Goal: Information Seeking & Learning: Learn about a topic

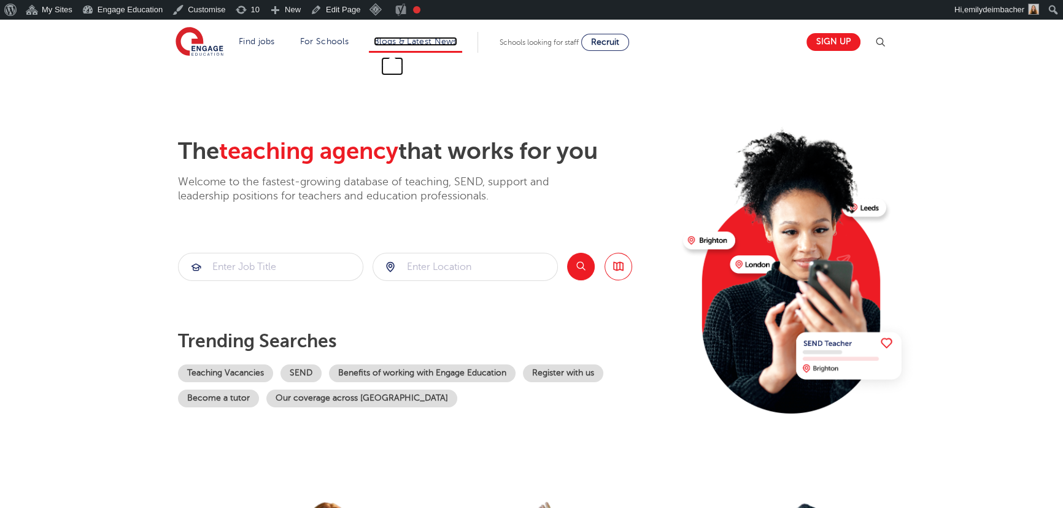
click at [424, 42] on link "Blogs & Latest News" at bounding box center [415, 41] width 83 height 9
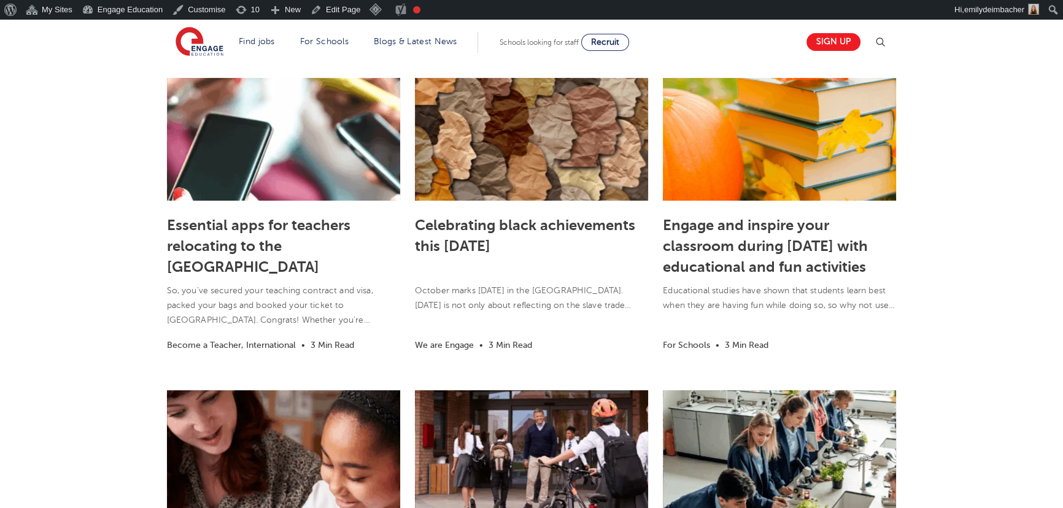
scroll to position [317, 0]
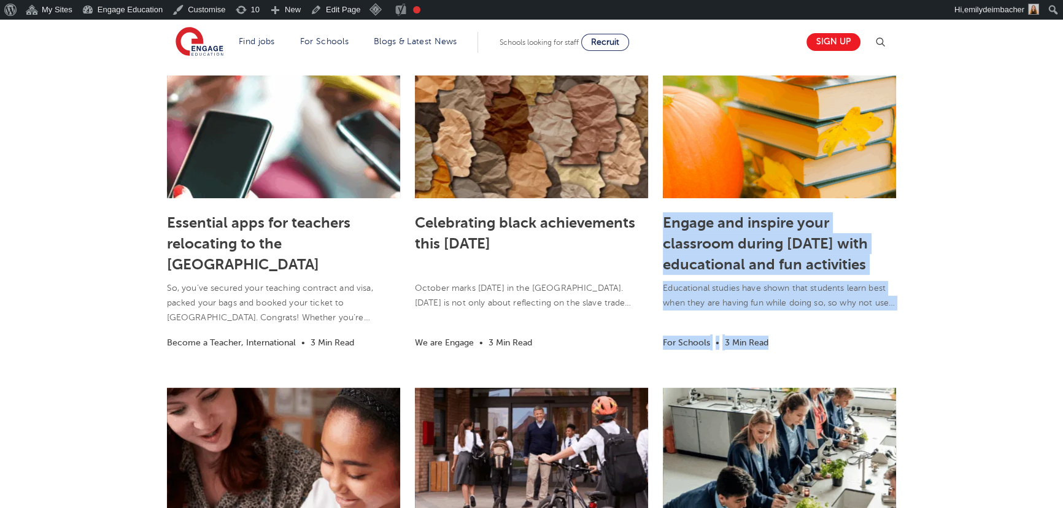
drag, startPoint x: 921, startPoint y: 306, endPoint x: 659, endPoint y: 220, distance: 275.7
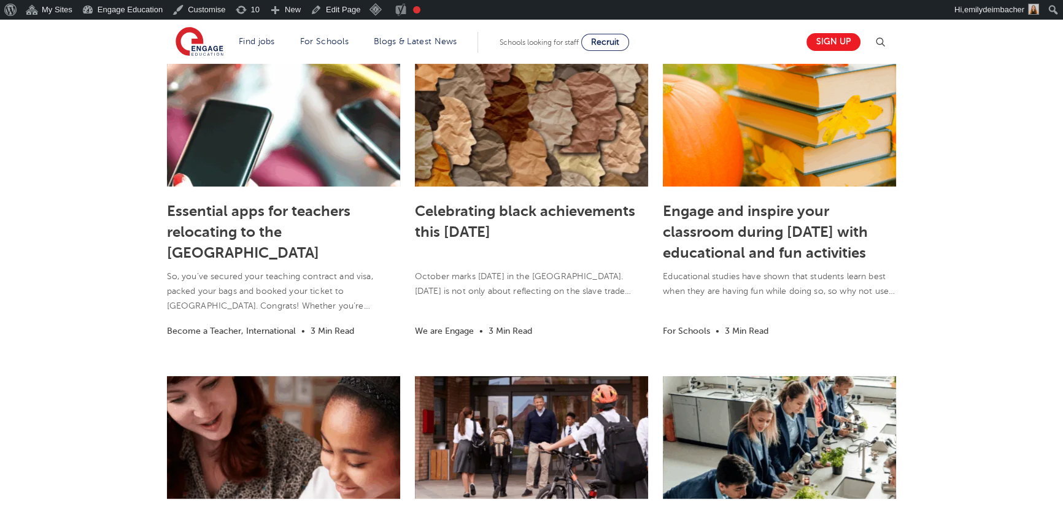
scroll to position [331, 0]
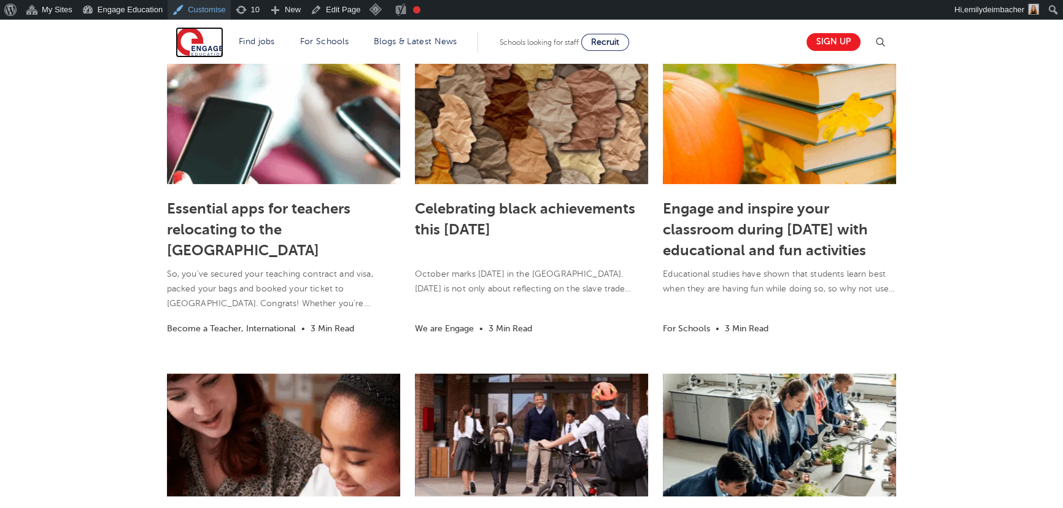
drag, startPoint x: 184, startPoint y: 44, endPoint x: 195, endPoint y: 17, distance: 29.8
click at [184, 44] on img at bounding box center [200, 42] width 48 height 31
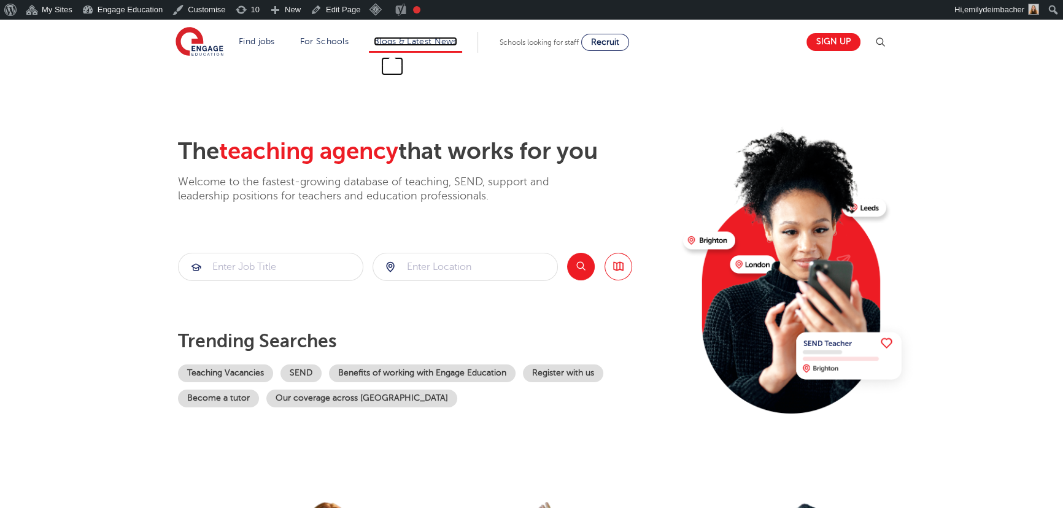
click at [439, 43] on link "Blogs & Latest News" at bounding box center [415, 41] width 83 height 9
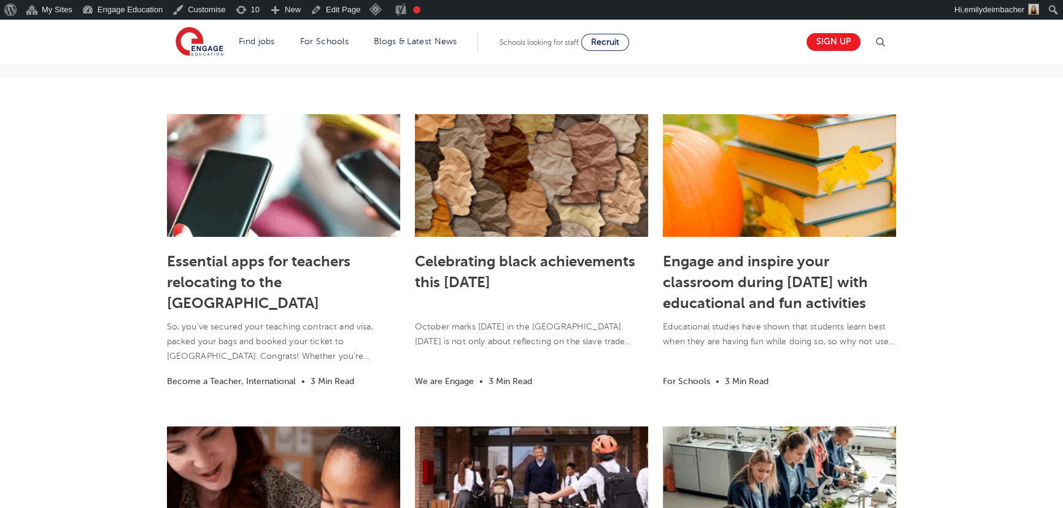
scroll to position [279, 0]
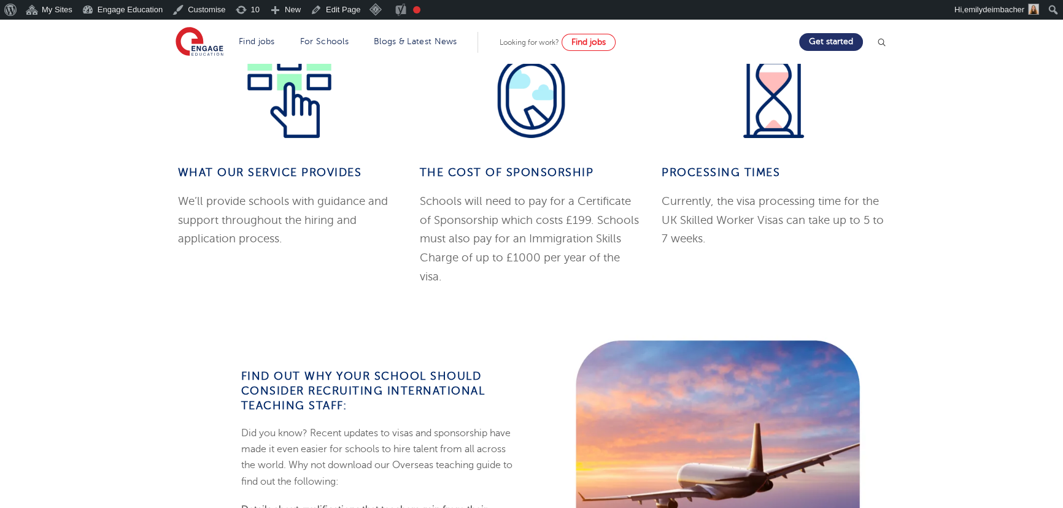
scroll to position [949, 0]
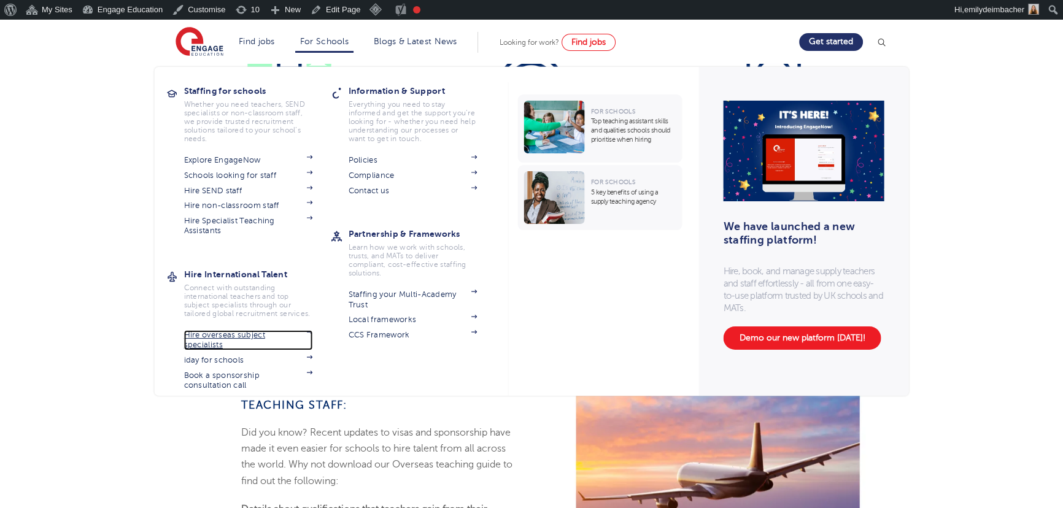
click at [218, 337] on link "Hire overseas subject specialists" at bounding box center [248, 340] width 129 height 20
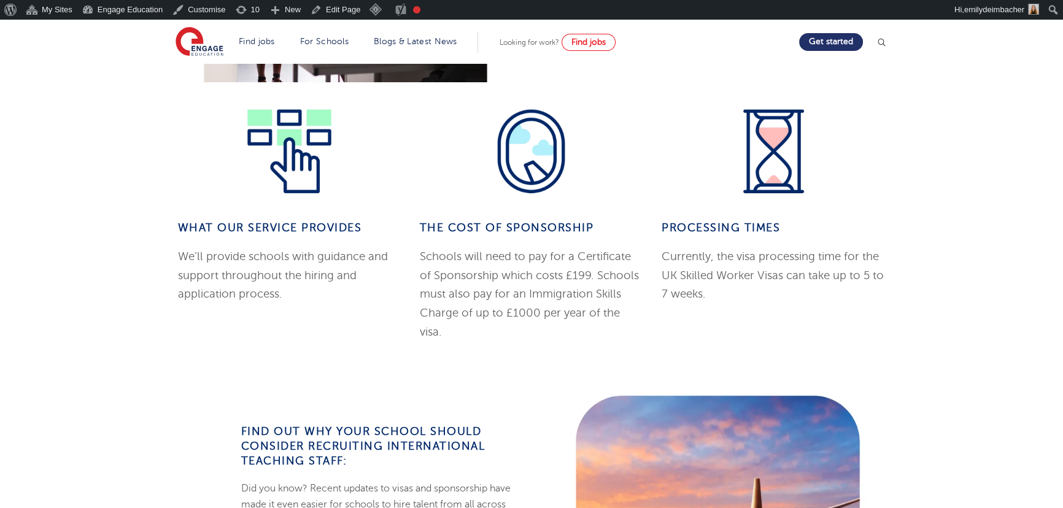
scroll to position [1228, 0]
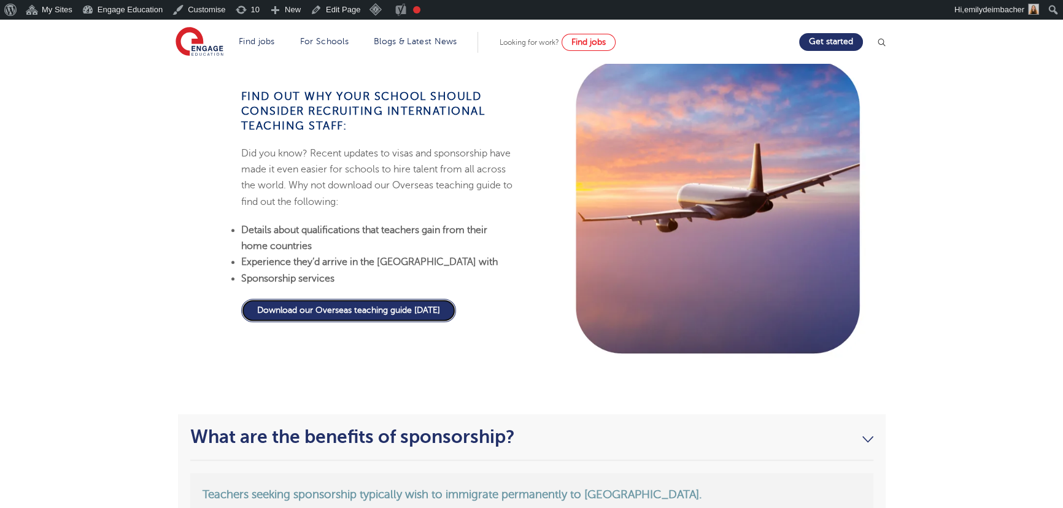
click at [363, 309] on link "Download our Overseas teaching guide today" at bounding box center [348, 310] width 215 height 23
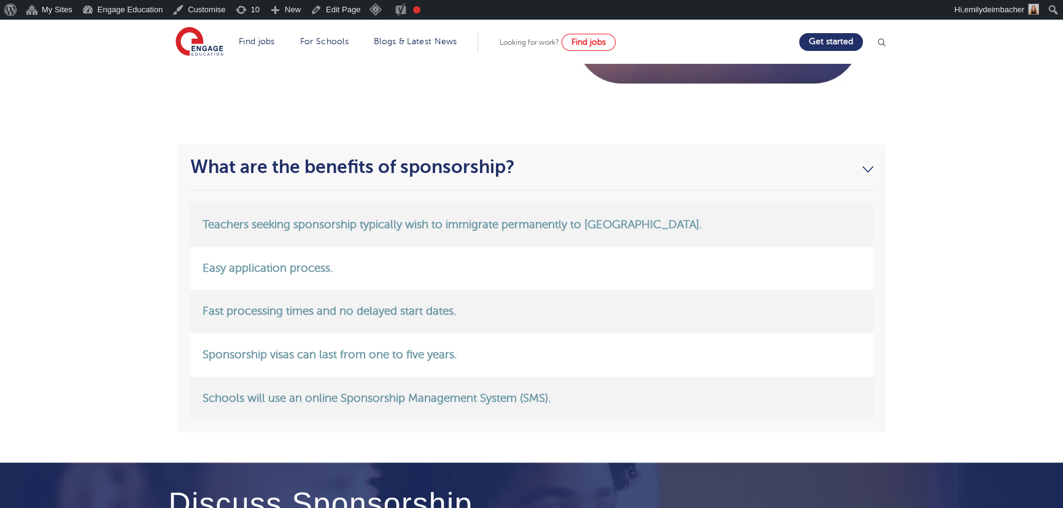
scroll to position [1507, 0]
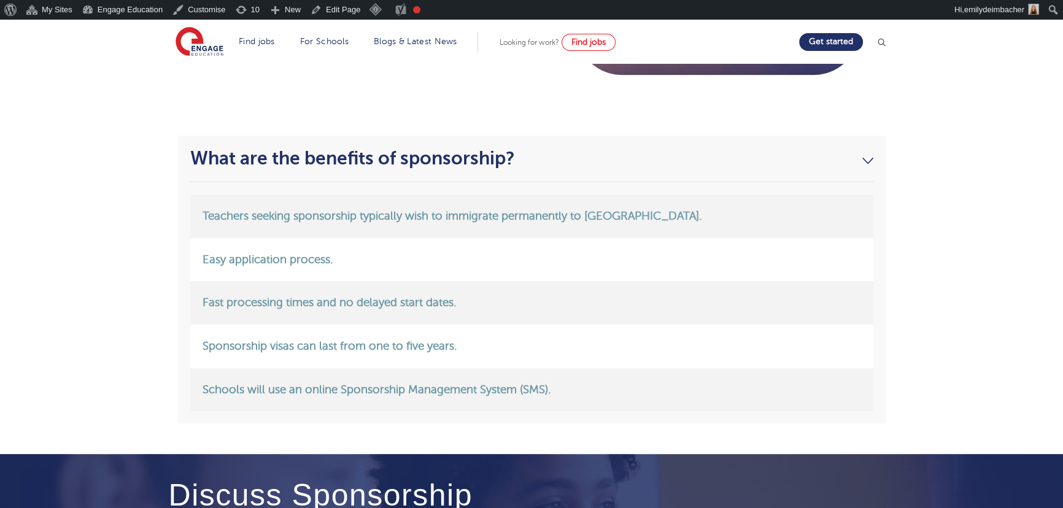
click at [870, 160] on link "What are the benefits of sponsorship?" at bounding box center [531, 158] width 683 height 21
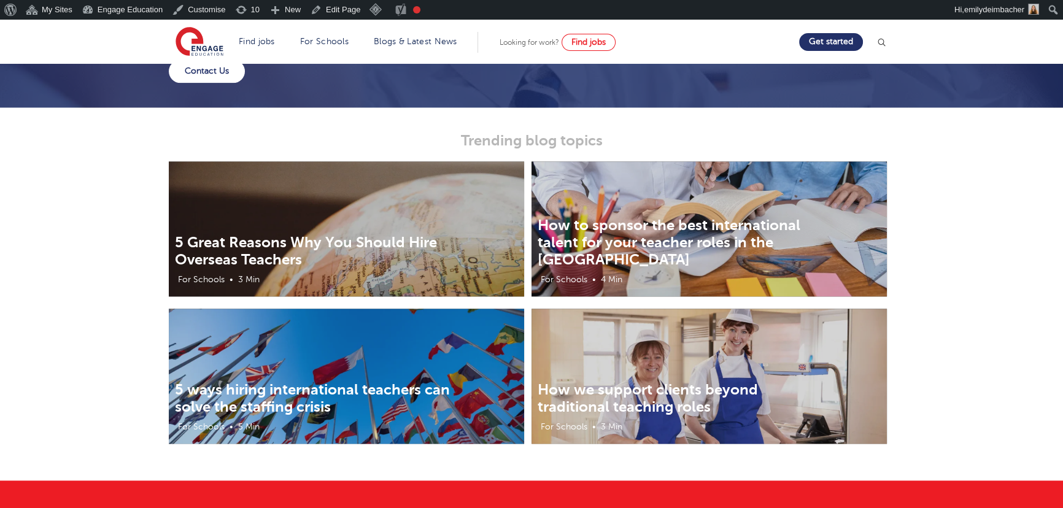
scroll to position [1897, 0]
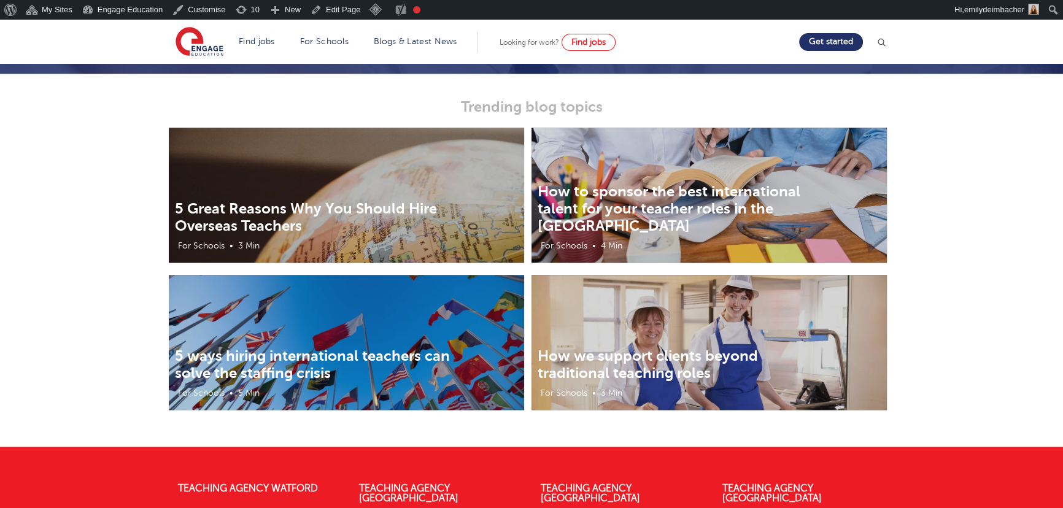
click at [66, 227] on div "5 Great Reasons Why You Should Hire Overseas Teachers For Schools • 3 Min How t…" at bounding box center [531, 287] width 1063 height 319
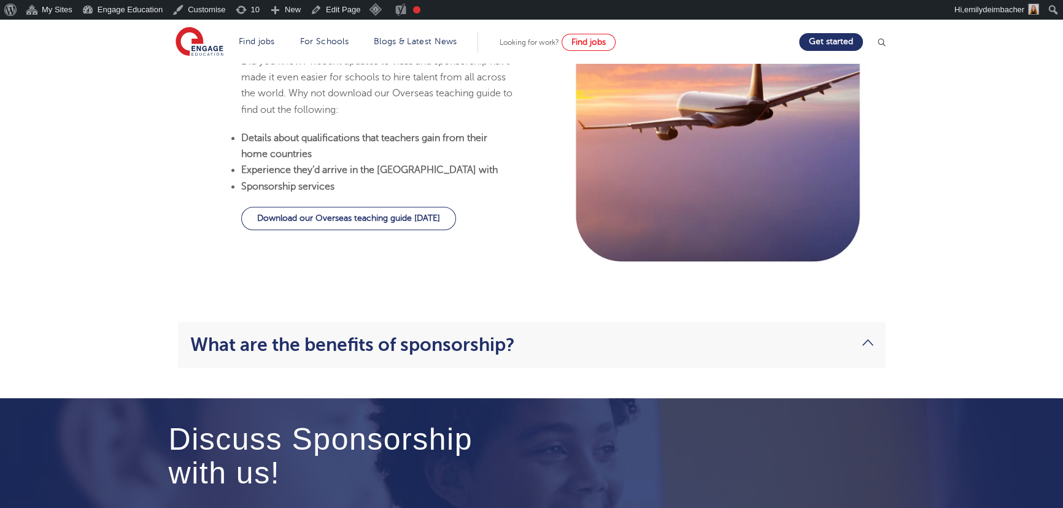
scroll to position [1339, 0]
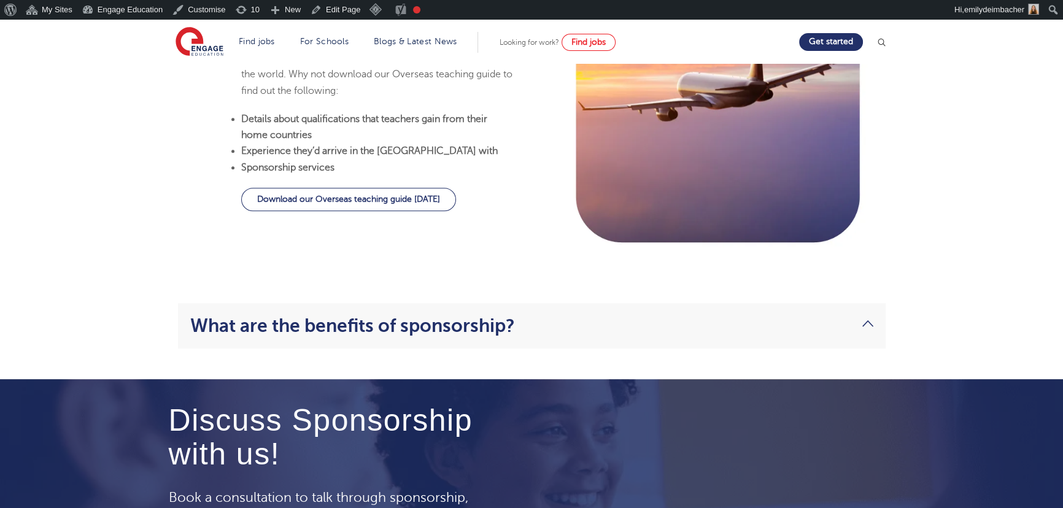
click at [343, 311] on li "What are the benefits of sponsorship? Teachers seeking sponsorship typically wi…" at bounding box center [532, 325] width 708 height 45
click at [264, 313] on li "What are the benefits of sponsorship? Teachers seeking sponsorship typically wi…" at bounding box center [532, 325] width 708 height 45
click at [445, 317] on link "What are the benefits of sponsorship?" at bounding box center [531, 326] width 683 height 21
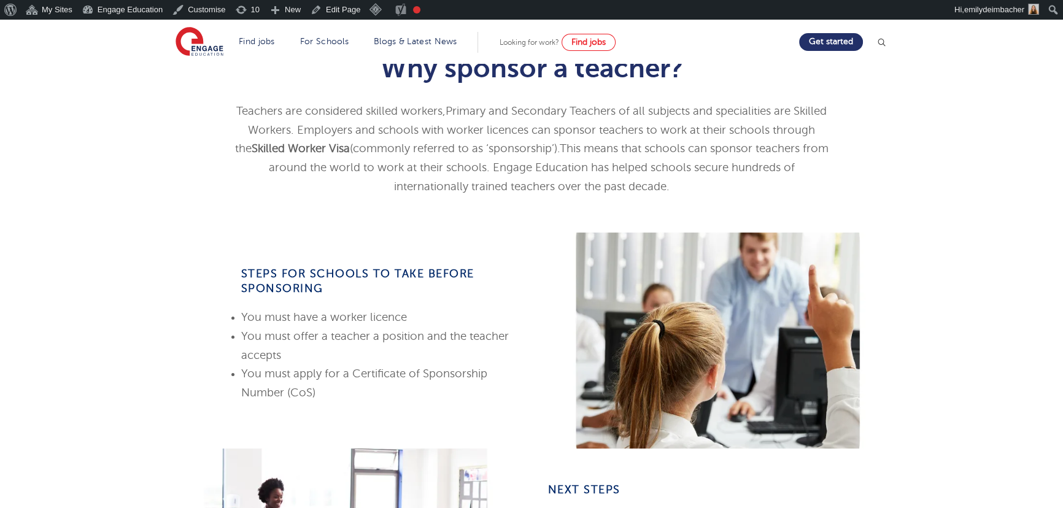
scroll to position [315, 0]
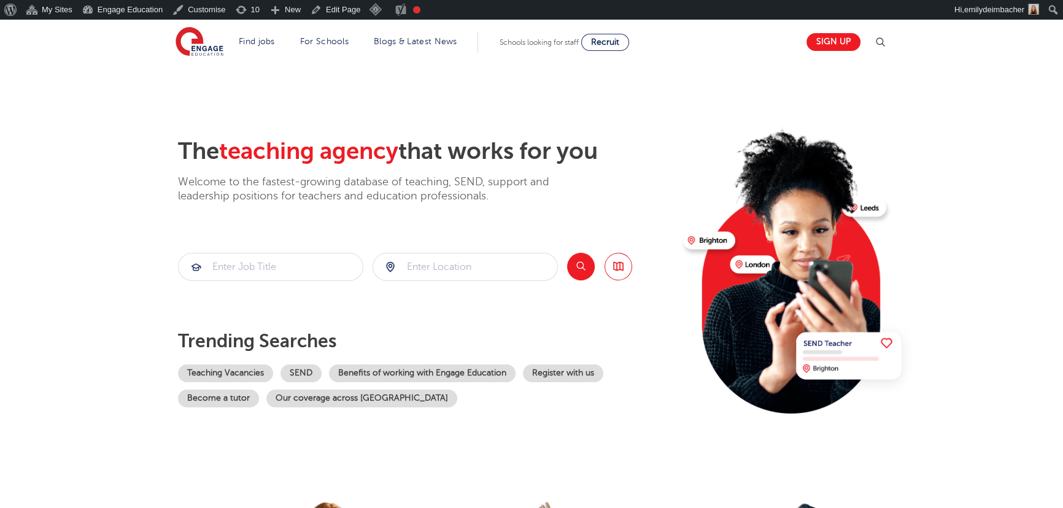
click at [888, 42] on img at bounding box center [880, 42] width 15 height 15
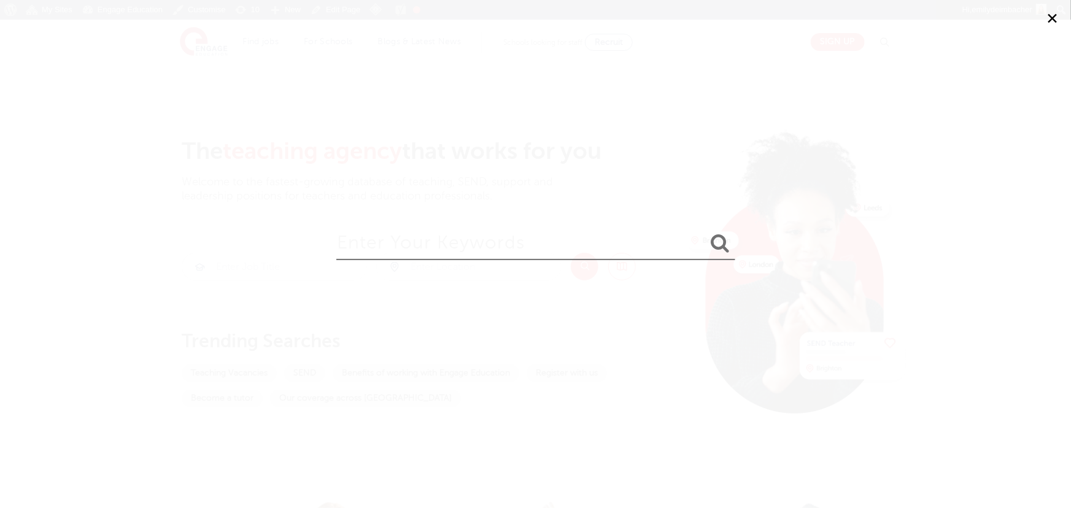
click at [513, 244] on input "search" at bounding box center [535, 240] width 399 height 40
type input "SEND"
click at [706, 233] on button "submit" at bounding box center [720, 244] width 29 height 23
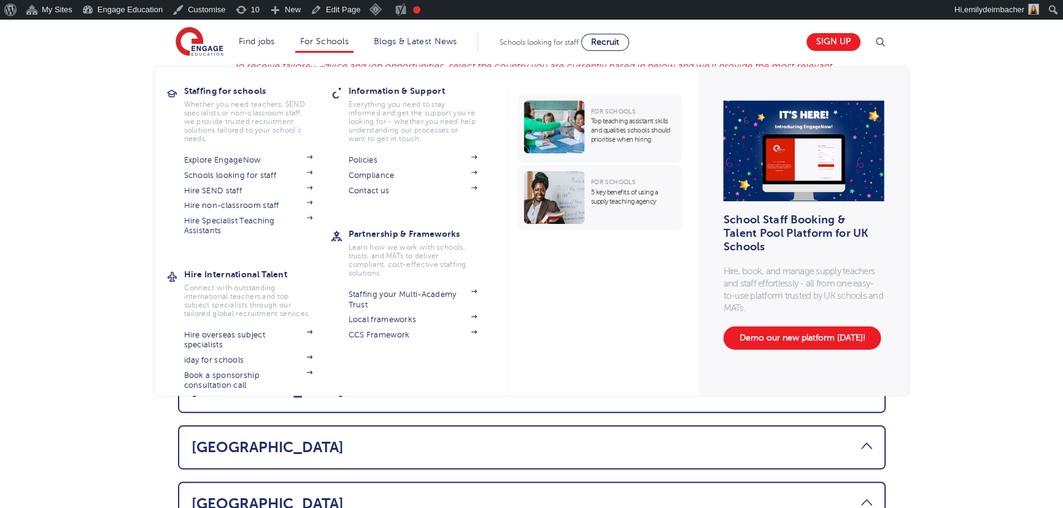
scroll to position [558, 0]
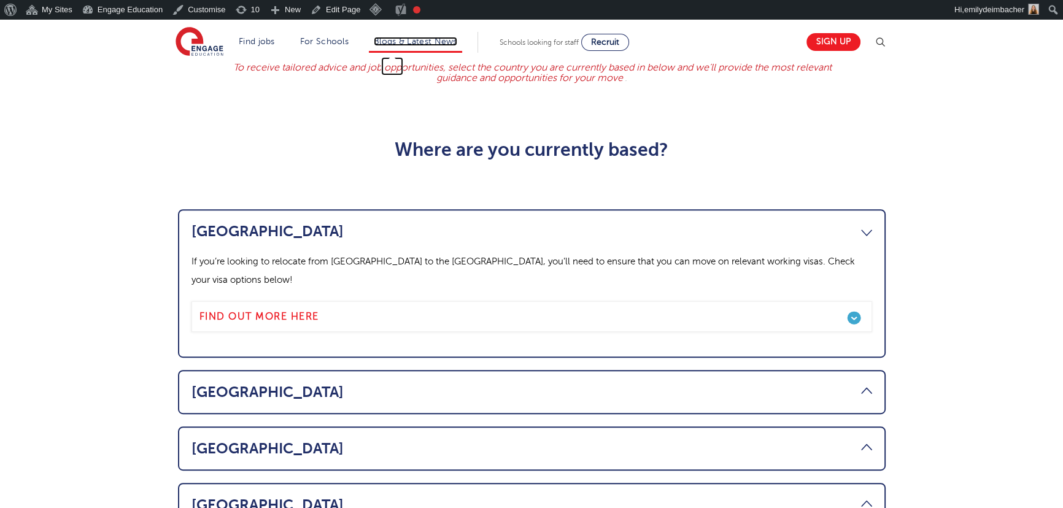
drag, startPoint x: 421, startPoint y: 40, endPoint x: 393, endPoint y: 51, distance: 29.8
click at [421, 40] on link "Blogs & Latest News" at bounding box center [415, 41] width 83 height 9
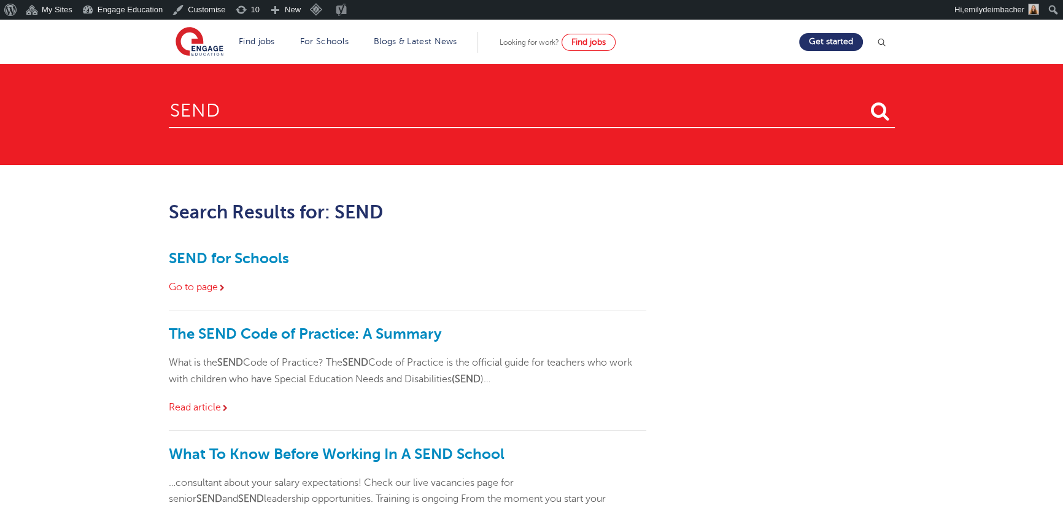
click at [597, 276] on div "SEND for Schools Go to page" at bounding box center [408, 273] width 478 height 76
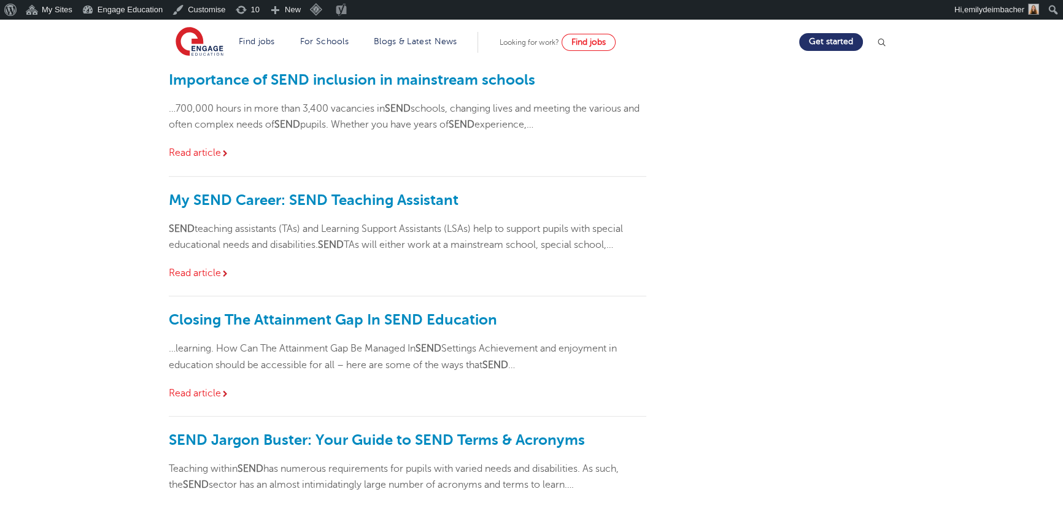
scroll to position [725, 0]
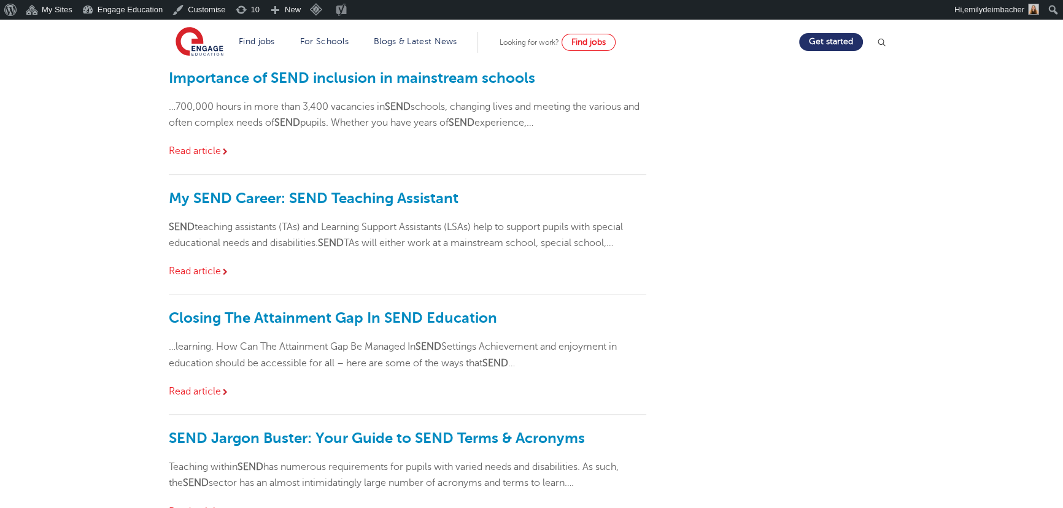
click at [696, 233] on div "Search Results for: SEND SEND for Schools Go to page The SEND Code of Practice:…" at bounding box center [532, 66] width 745 height 1178
drag, startPoint x: 754, startPoint y: 125, endPoint x: 717, endPoint y: 118, distance: 37.3
click at [754, 125] on div "Search Results for: SEND SEND for Schools Go to page The SEND Code of Practice:…" at bounding box center [532, 66] width 745 height 1178
drag, startPoint x: 144, startPoint y: 101, endPoint x: 687, endPoint y: 127, distance: 544.0
click at [687, 127] on main "SEND Search Results for: SEND SEND for Schools Go to page The SEND Code of Prac…" at bounding box center [531, 6] width 1063 height 1422
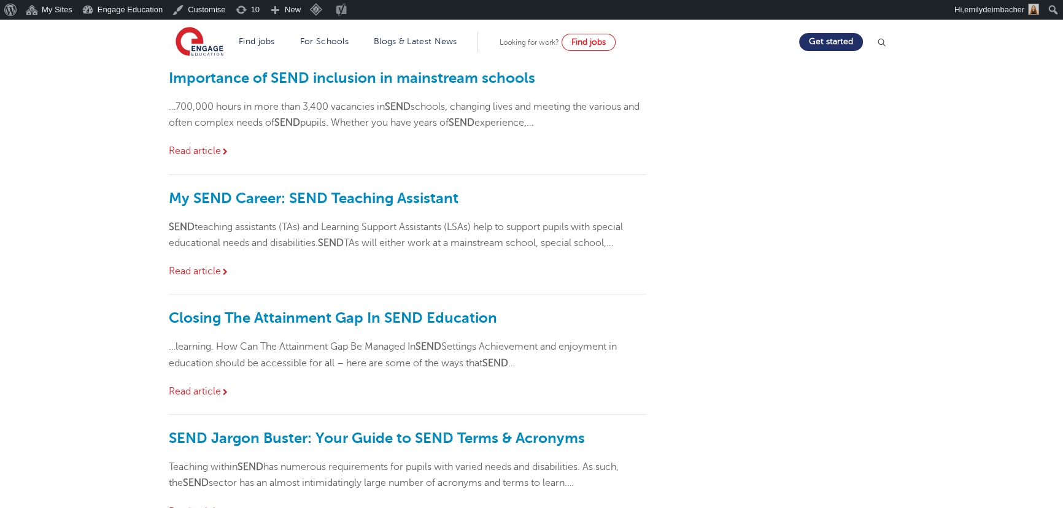
click at [694, 125] on div "Search Results for: SEND SEND for Schools Go to page The SEND Code of Practice:…" at bounding box center [532, 66] width 745 height 1178
click at [682, 131] on div "Search Results for: SEND SEND for Schools Go to page The SEND Code of Practice:…" at bounding box center [532, 66] width 745 height 1178
click at [112, 90] on main "SEND Search Results for: SEND SEND for Schools Go to page The SEND Code of Prac…" at bounding box center [531, 6] width 1063 height 1422
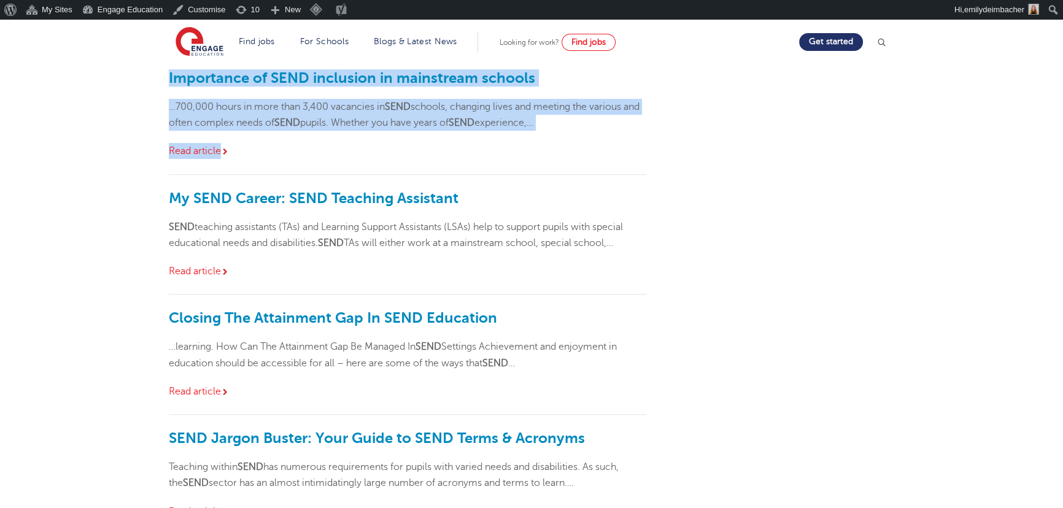
drag, startPoint x: 129, startPoint y: 72, endPoint x: 645, endPoint y: 136, distance: 520.3
click at [645, 136] on main "SEND Search Results for: SEND SEND for Schools Go to page The SEND Code of Prac…" at bounding box center [531, 6] width 1063 height 1422
click at [475, 117] on strong "SEND" at bounding box center [462, 122] width 26 height 11
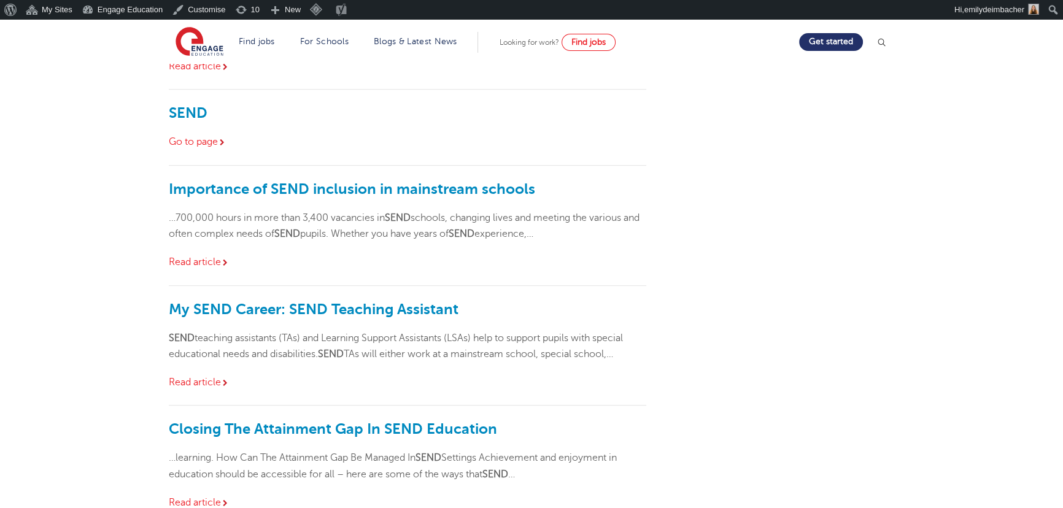
scroll to position [446, 0]
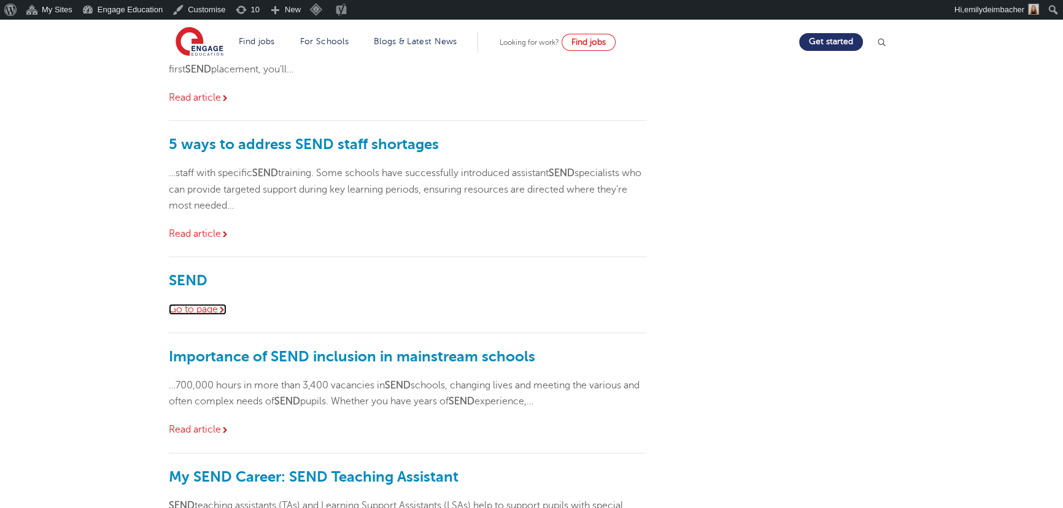
click at [187, 313] on link "Go to page" at bounding box center [198, 309] width 58 height 11
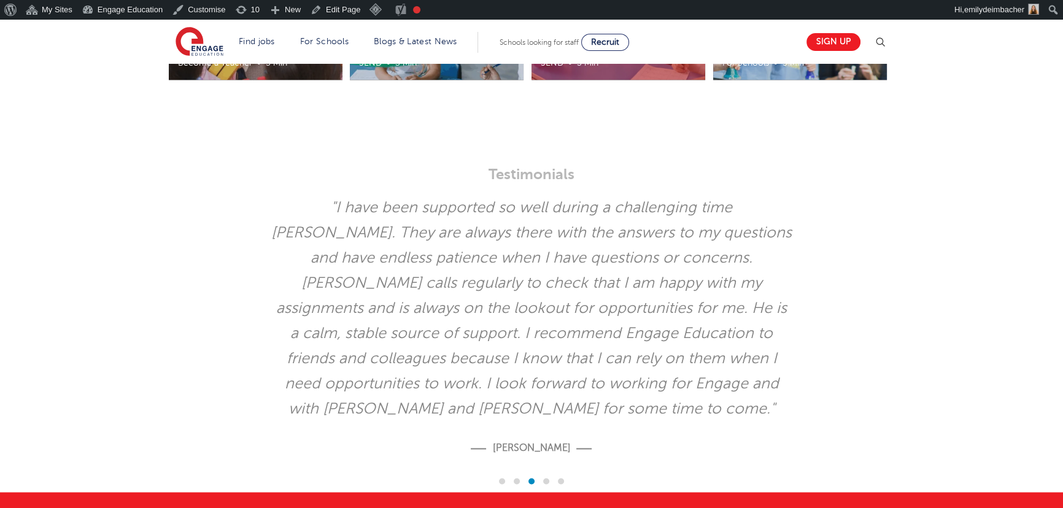
scroll to position [2288, 0]
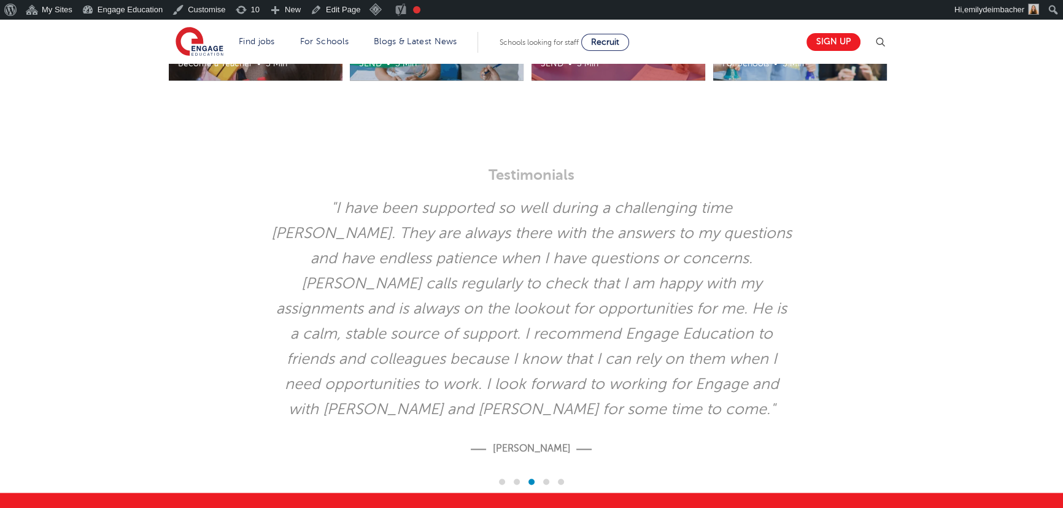
click at [284, 250] on div ""I have been supported so well during a challenging time [PERSON_NAME]. They ar…" at bounding box center [532, 333] width 621 height 274
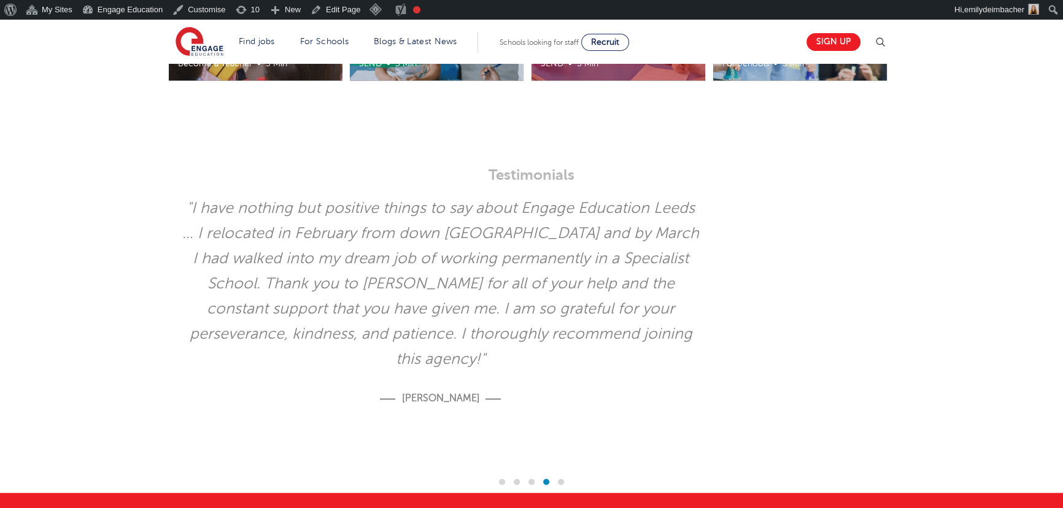
drag, startPoint x: 626, startPoint y: 246, endPoint x: 71, endPoint y: 246, distance: 555.6
click at [69, 247] on div ""I have been supported so well during a challenging time Steven. They are alway…" at bounding box center [531, 344] width 1063 height 297
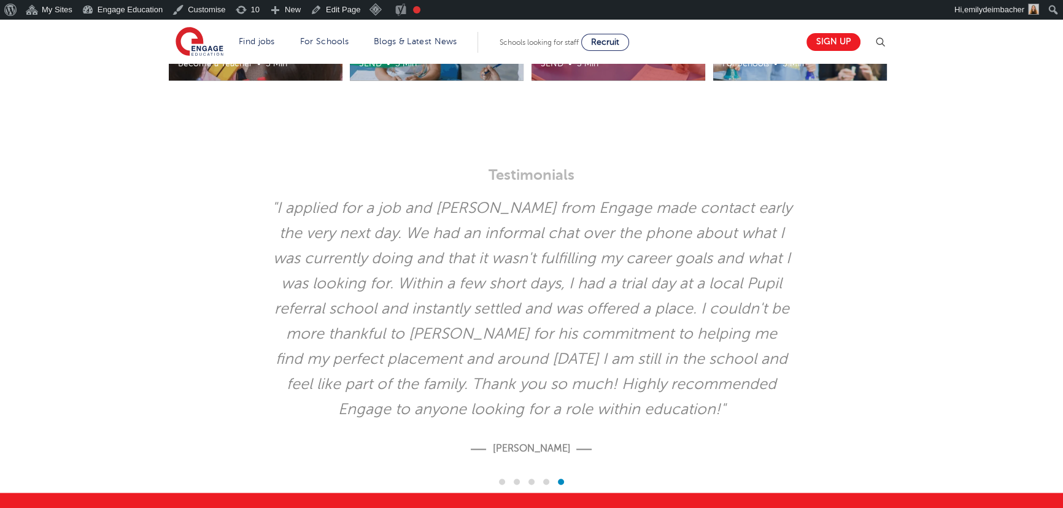
drag, startPoint x: 640, startPoint y: 253, endPoint x: 261, endPoint y: 276, distance: 379.5
click at [263, 276] on div ""I applied for a job and Steven from Engage made contact early the very next da…" at bounding box center [532, 333] width 621 height 274
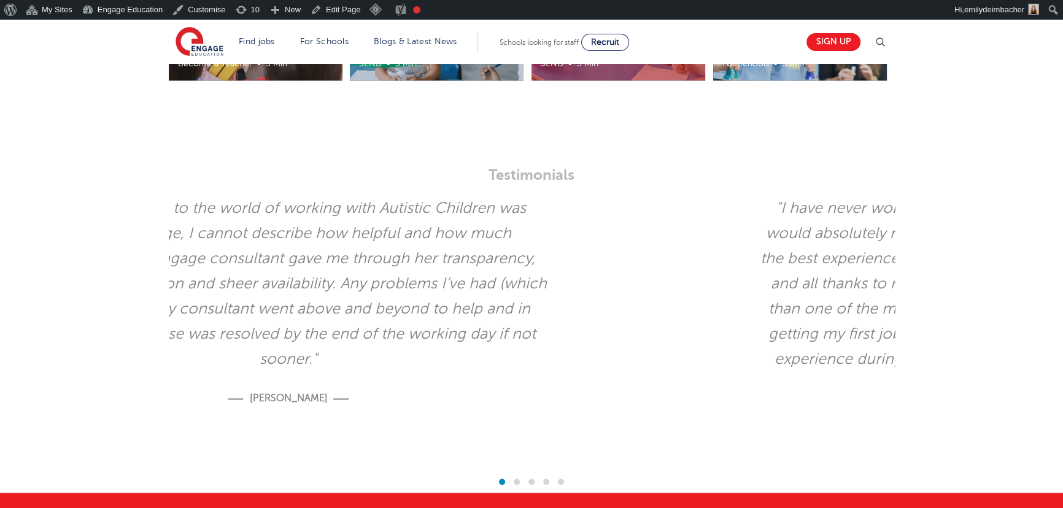
drag, startPoint x: 390, startPoint y: 271, endPoint x: -167, endPoint y: 279, distance: 556.9
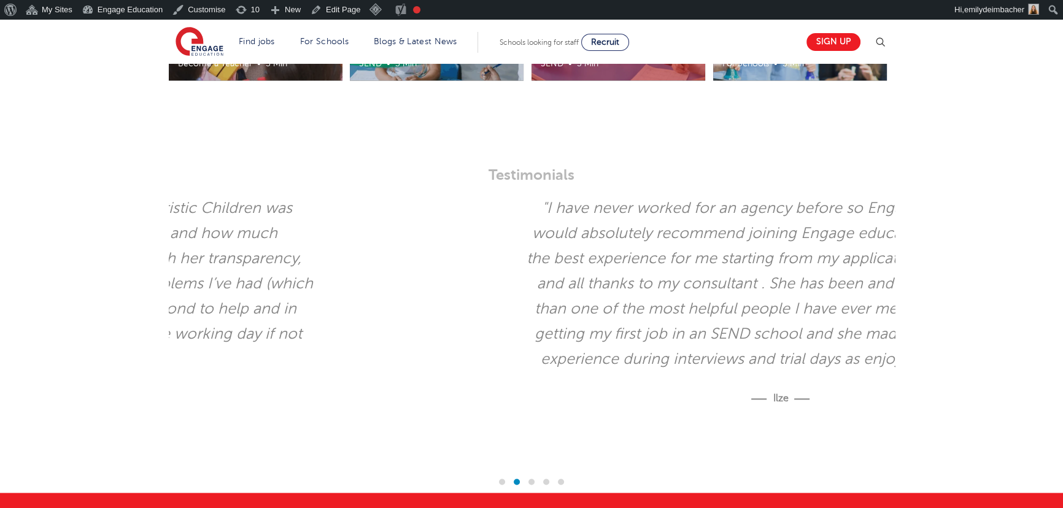
drag, startPoint x: 786, startPoint y: 213, endPoint x: 853, endPoint y: 211, distance: 67.6
click at [853, 211] on div ""I have never worked for an agency before so Engage was my first, I would absol…" at bounding box center [781, 307] width 621 height 223
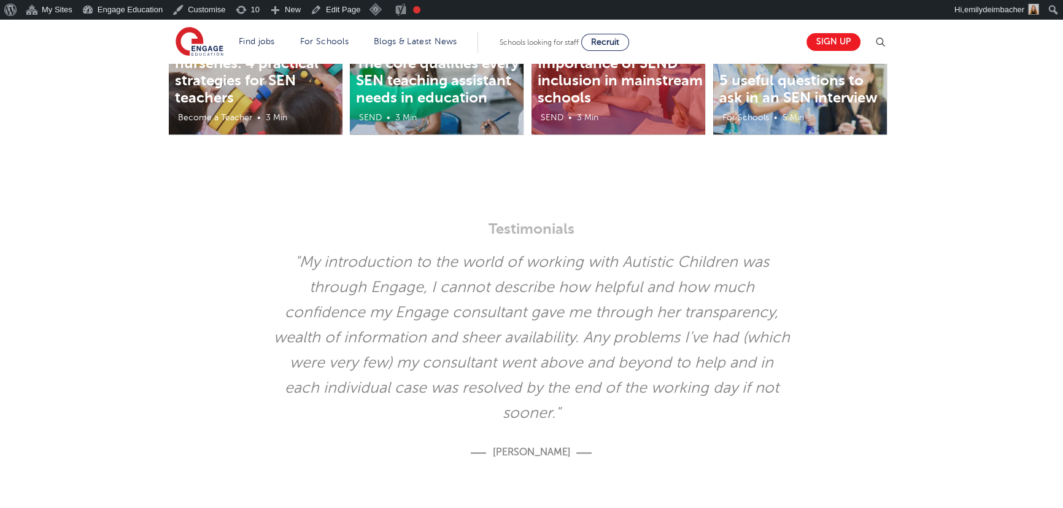
scroll to position [2232, 0]
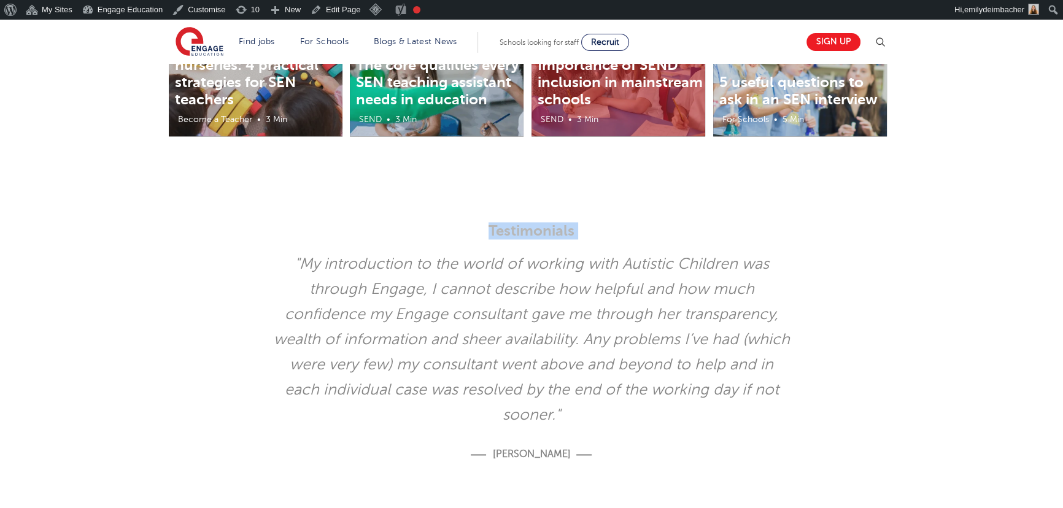
drag, startPoint x: 486, startPoint y: 174, endPoint x: 534, endPoint y: 375, distance: 205.7
click at [560, 311] on div ""My introduction to the world of working with Autistic Children was through Eng…" at bounding box center [532, 363] width 621 height 223
click at [666, 311] on div ""My introduction to the world of working with Autistic Children was through Eng…" at bounding box center [532, 363] width 621 height 223
click at [788, 349] on div ""My introduction to the world of working with Autistic Children was through Eng…" at bounding box center [532, 363] width 621 height 223
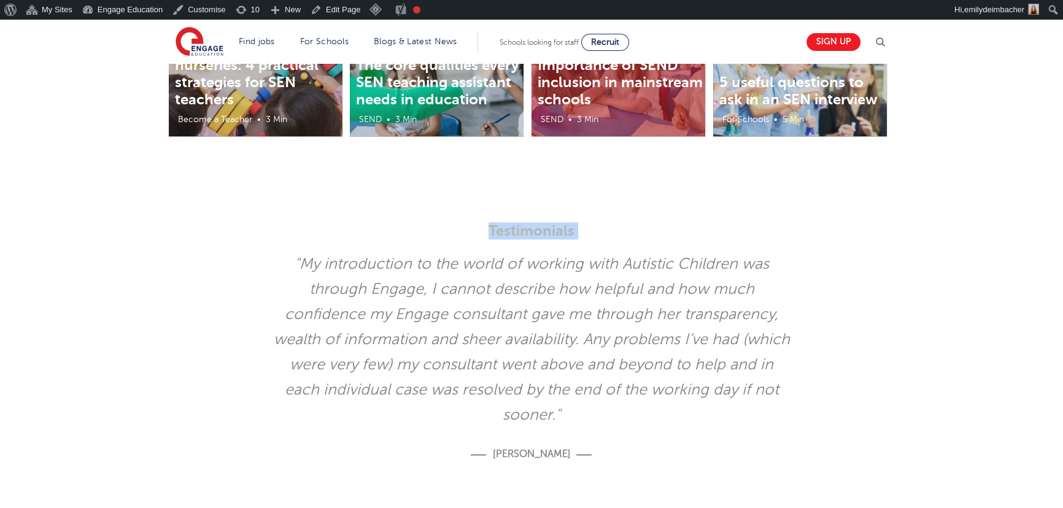
click at [712, 337] on div ""My introduction to the world of working with Autistic Children was through Eng…" at bounding box center [532, 363] width 621 height 223
click at [667, 340] on div ""My introduction to the world of working with Autistic Children was through Eng…" at bounding box center [532, 363] width 621 height 223
click at [484, 252] on div ""My introduction to the world of working with Autistic Children was through Eng…" at bounding box center [532, 363] width 621 height 223
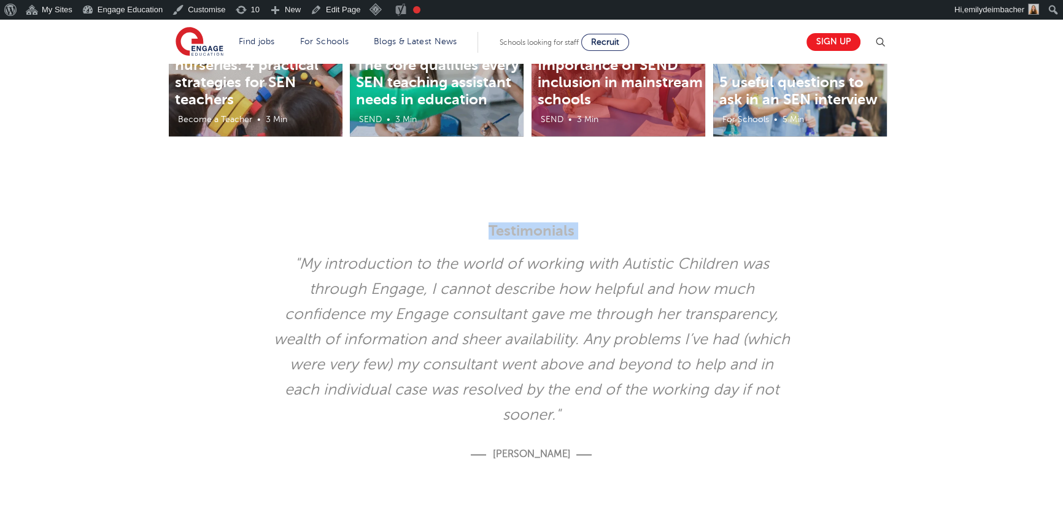
click at [564, 198] on div "Testimonials" at bounding box center [531, 225] width 1063 height 54
drag, startPoint x: 864, startPoint y: 347, endPoint x: 791, endPoint y: 341, distance: 73.3
click at [791, 341] on div ""My introduction to the world of working with Autistic Children was through Eng…" at bounding box center [532, 363] width 745 height 223
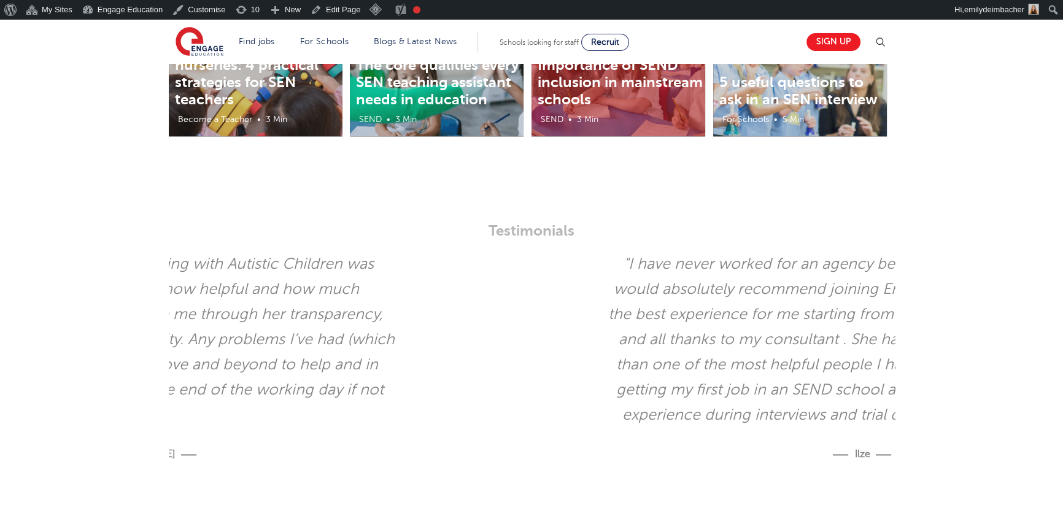
drag, startPoint x: 747, startPoint y: 303, endPoint x: 334, endPoint y: 289, distance: 413.4
click at [335, 289] on div ""My introduction to the world of working with Autistic Children was through Eng…" at bounding box center [136, 363] width 621 height 223
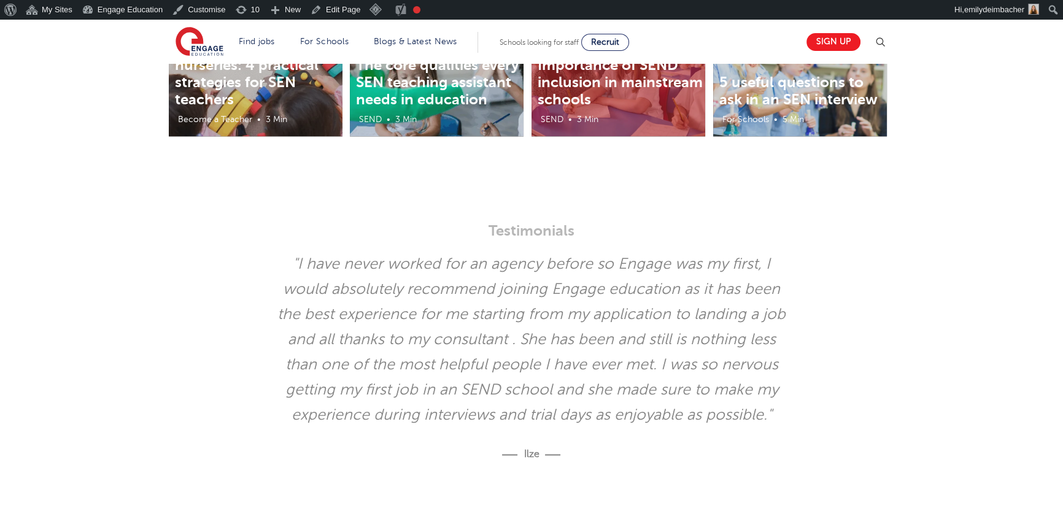
drag, startPoint x: 970, startPoint y: 206, endPoint x: 966, endPoint y: 366, distance: 160.3
click at [966, 366] on div ""I have been supported so well during a challenging time Steven. They are alway…" at bounding box center [531, 400] width 1063 height 297
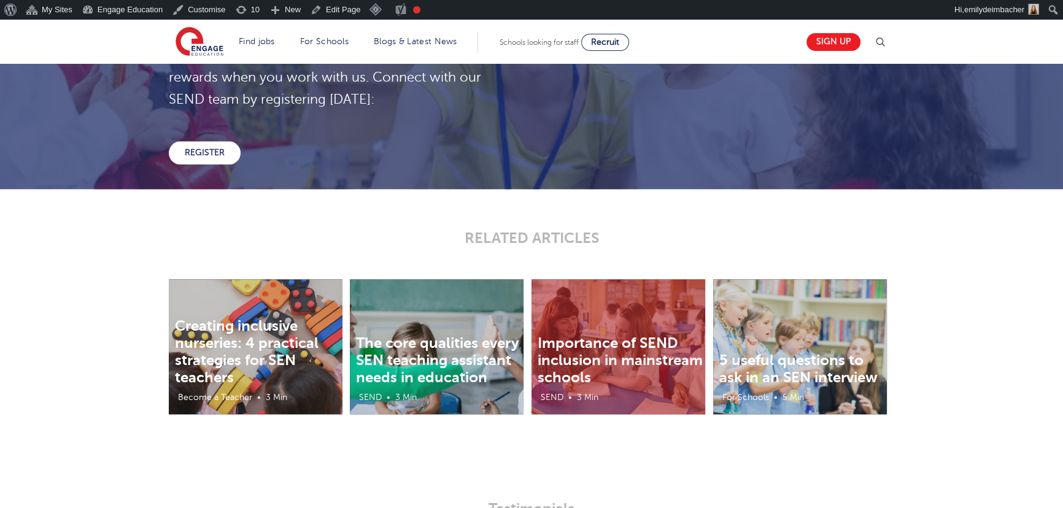
scroll to position [1953, 0]
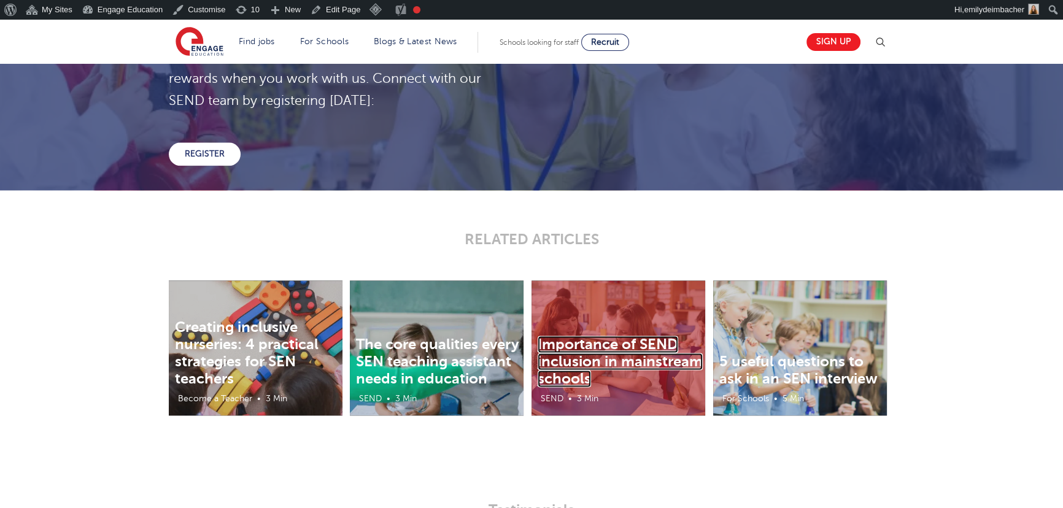
click at [593, 336] on link "Importance of SEND inclusion in mainstream schools" at bounding box center [620, 362] width 165 height 52
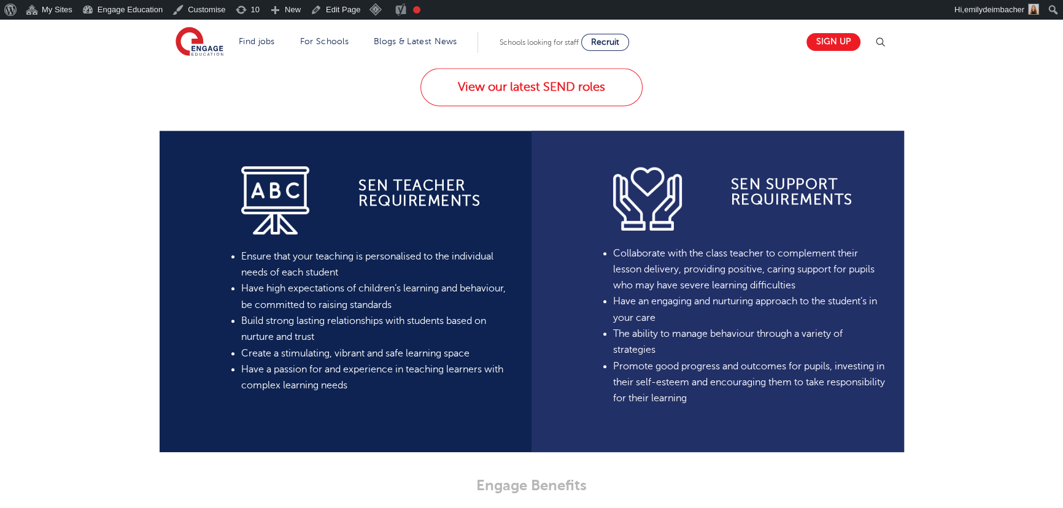
scroll to position [837, 0]
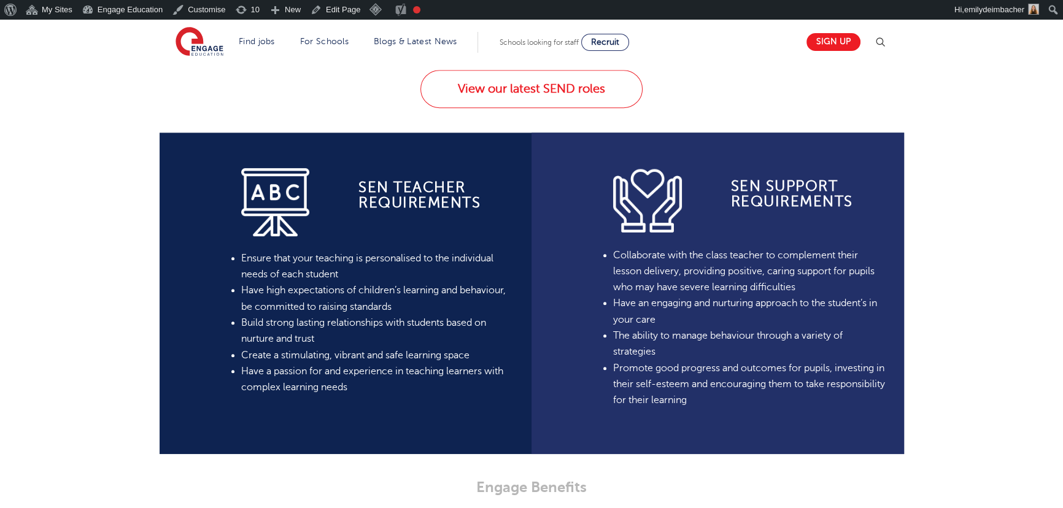
click at [449, 213] on td "SEN Teacher requirements" at bounding box center [412, 202] width 206 height 72
click at [66, 145] on div "SEN Teacher requirements Ensure that your teaching is personalised to the indiv…" at bounding box center [531, 294] width 1063 height 322
click at [365, 247] on div "SEN Teacher requirements Ensure that your teaching is personalised to the indiv…" at bounding box center [378, 281] width 274 height 230
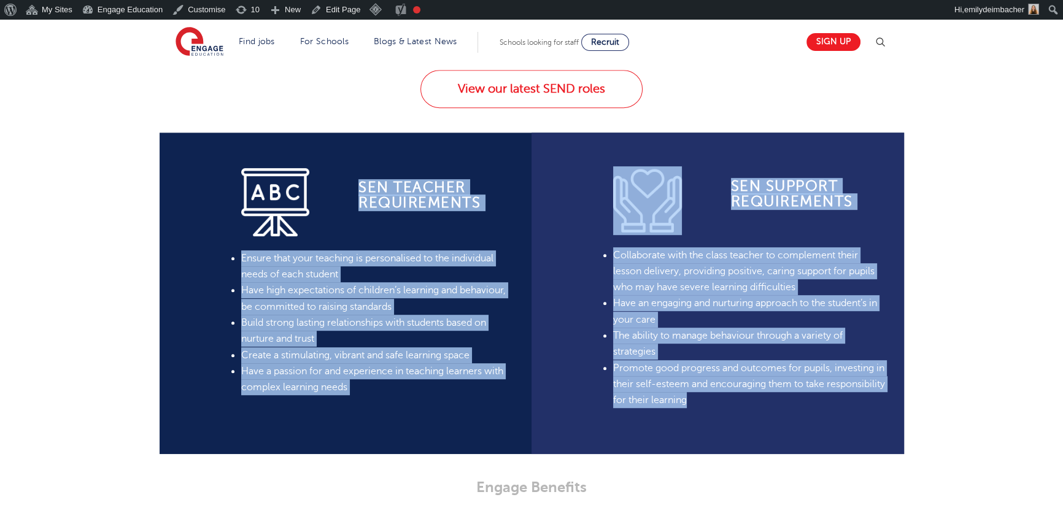
drag, startPoint x: 360, startPoint y: 181, endPoint x: 885, endPoint y: 394, distance: 566.5
click at [860, 405] on div "SEN Teacher requirements Ensure that your teaching is personalised to the indiv…" at bounding box center [532, 294] width 745 height 322
click at [974, 350] on div "SEN Teacher requirements Ensure that your teaching is personalised to the indiv…" at bounding box center [531, 294] width 1063 height 322
drag, startPoint x: 206, startPoint y: 157, endPoint x: 858, endPoint y: 386, distance: 691.3
click at [871, 397] on div "SEN Teacher requirements Ensure that your teaching is personalised to the indiv…" at bounding box center [532, 294] width 745 height 322
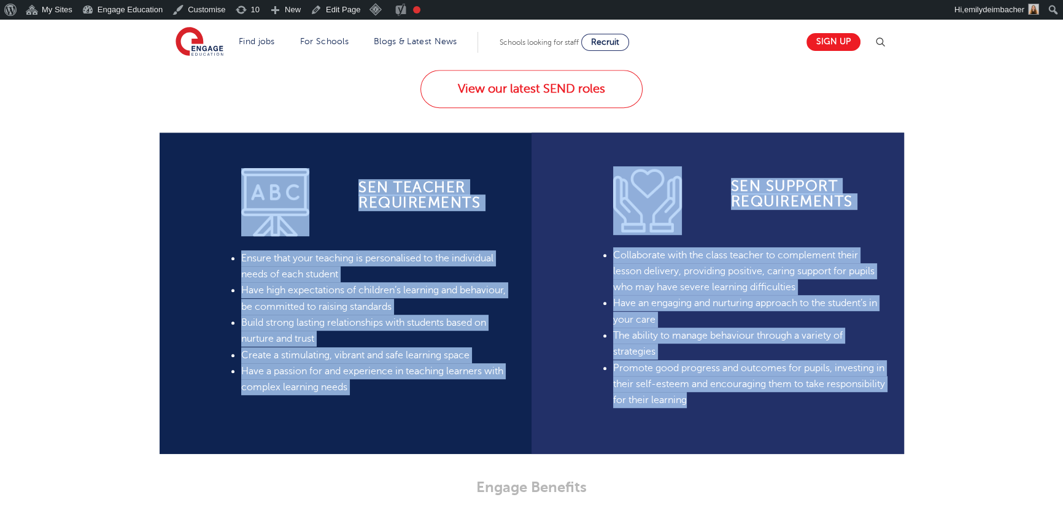
click at [751, 350] on li "The ability to manage behaviour through a variety of strategies" at bounding box center [750, 344] width 274 height 33
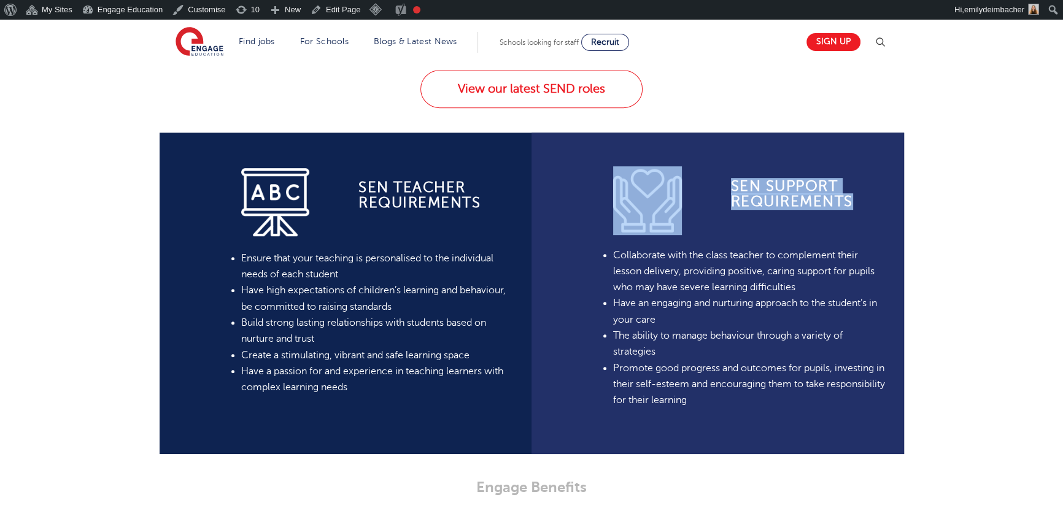
drag, startPoint x: 688, startPoint y: 188, endPoint x: 610, endPoint y: 182, distance: 77.6
click at [610, 182] on div "SEn Support Requirements Collaborate with the class teacher to complement their…" at bounding box center [751, 294] width 289 height 322
click at [656, 184] on img at bounding box center [647, 200] width 69 height 69
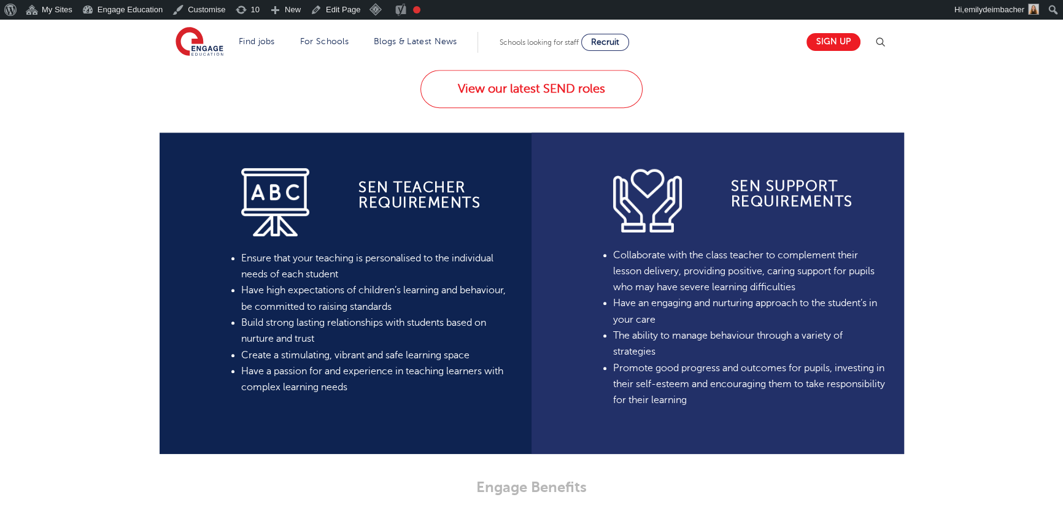
click at [642, 305] on li "Have an engaging and nurturing approach to the student’s in your care" at bounding box center [750, 311] width 274 height 33
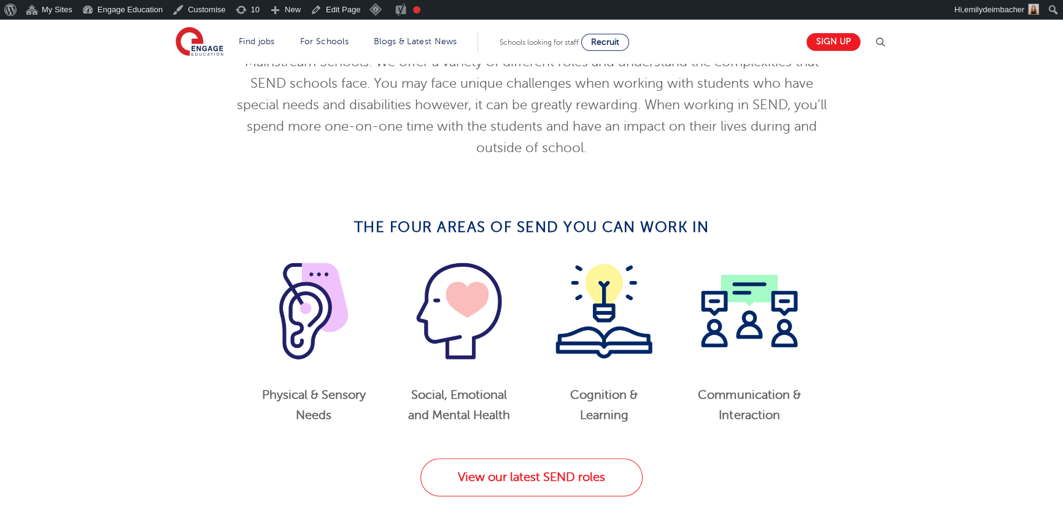
scroll to position [446, 0]
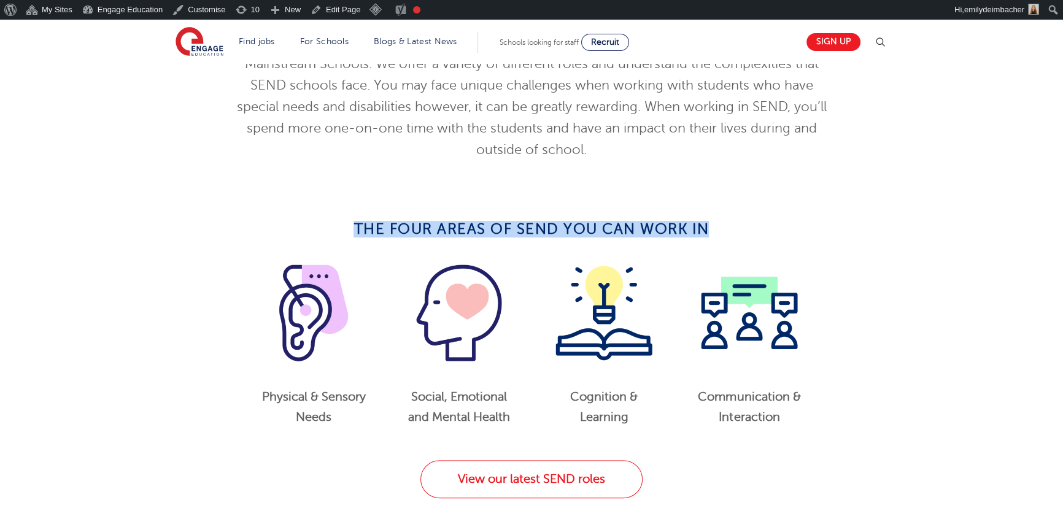
drag, startPoint x: 516, startPoint y: 223, endPoint x: 775, endPoint y: 244, distance: 259.4
click at [775, 244] on div "The Four Areas Of SEND you can work in" at bounding box center [532, 236] width 621 height 28
click at [728, 239] on div "The Four Areas Of SEND you can work in" at bounding box center [532, 236] width 621 height 28
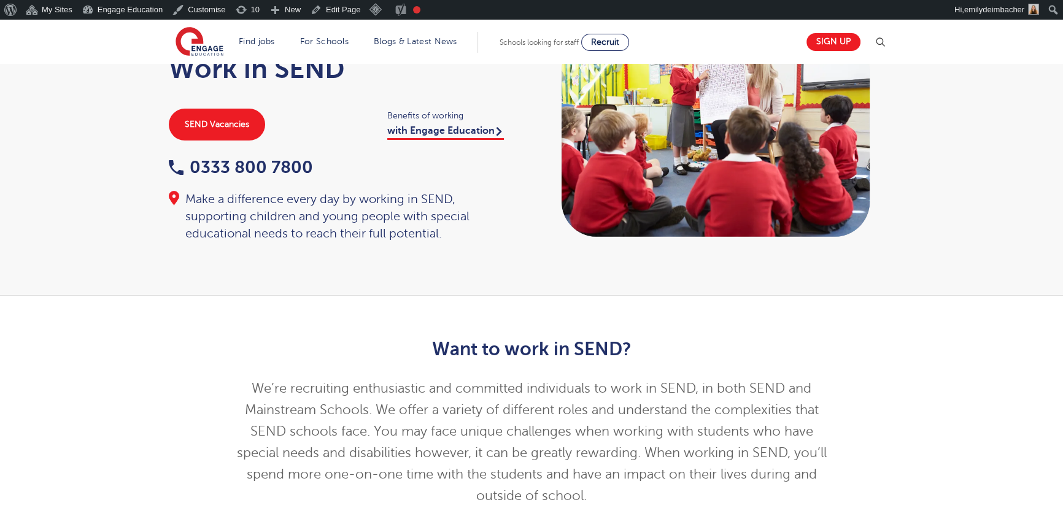
scroll to position [55, 0]
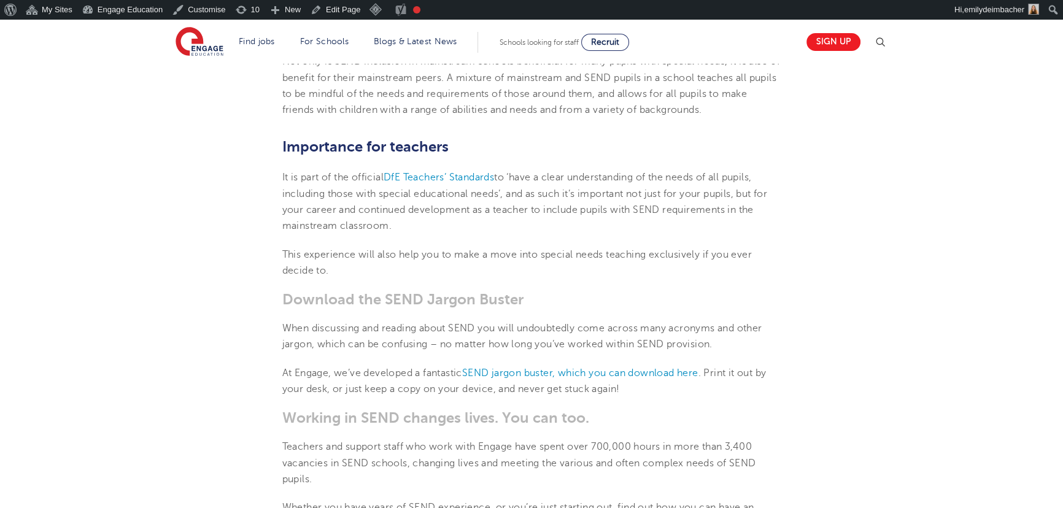
scroll to position [893, 0]
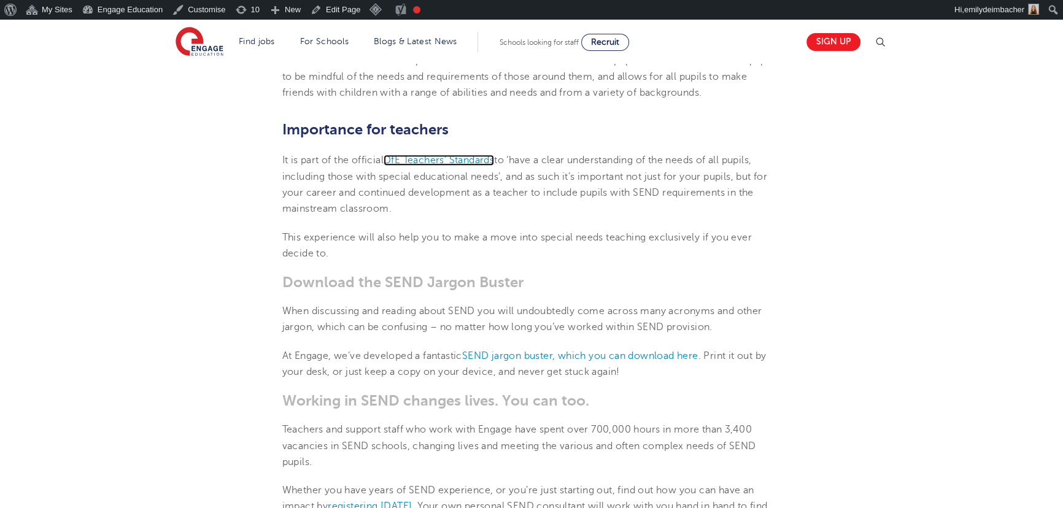
click at [479, 166] on span "DfE Teachers’ Standards" at bounding box center [439, 160] width 111 height 11
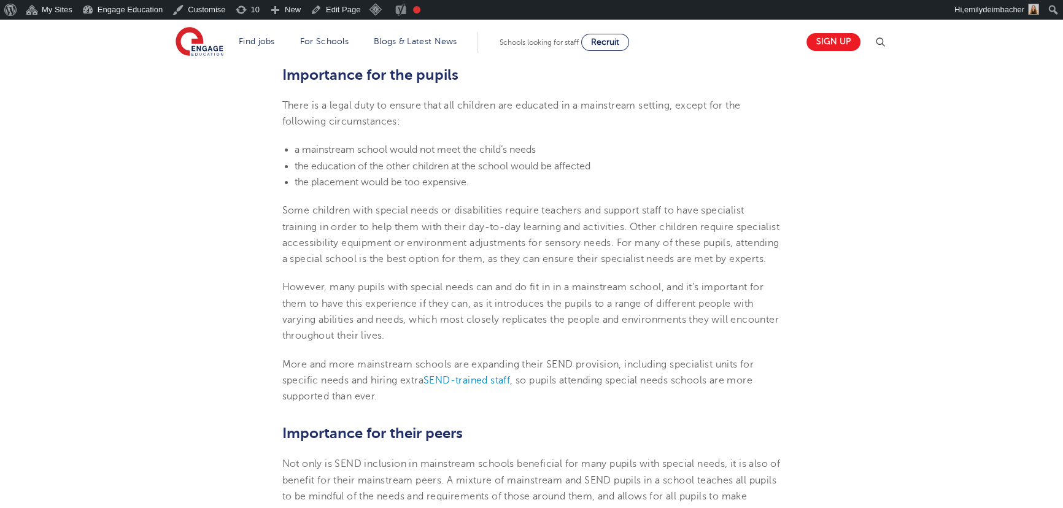
scroll to position [446, 0]
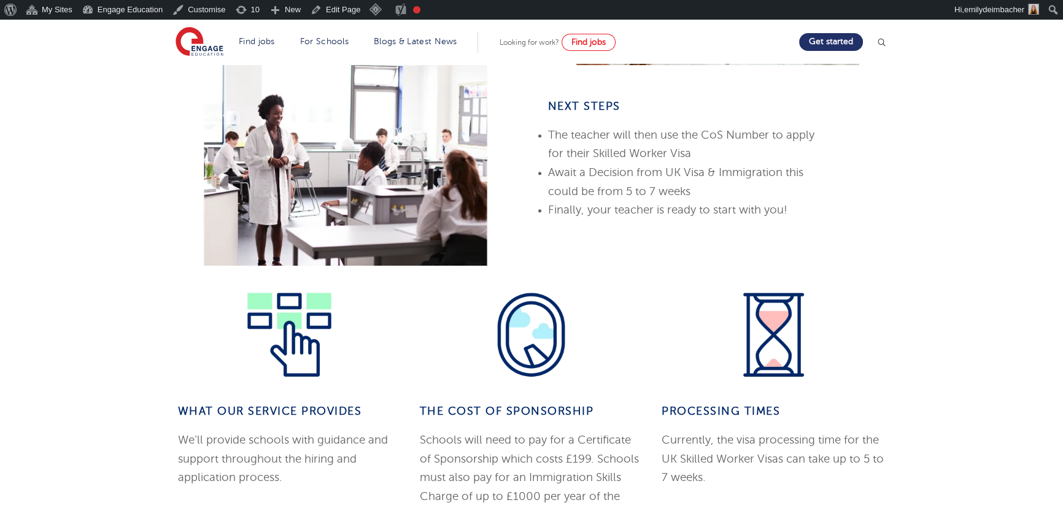
scroll to position [712, 0]
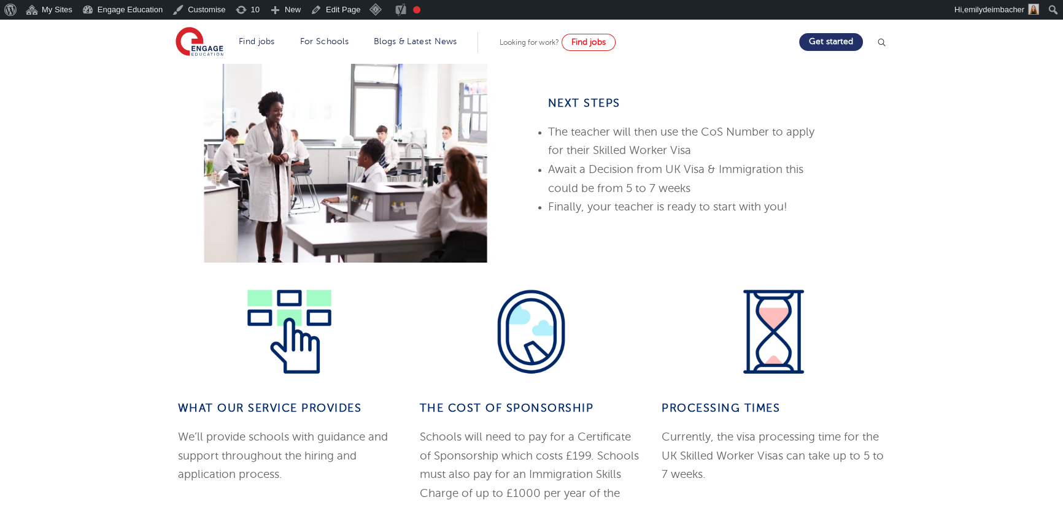
click at [558, 91] on div "next Steps The teacher will then use the CoS Number to apply for their Skilled …" at bounding box center [685, 162] width 289 height 201
drag, startPoint x: 546, startPoint y: 99, endPoint x: 654, endPoint y: 104, distance: 108.8
click at [654, 104] on div "next Steps The teacher will then use the CoS Number to apply for their Skilled …" at bounding box center [685, 162] width 289 height 201
click at [654, 104] on h4 "next Steps" at bounding box center [685, 103] width 274 height 15
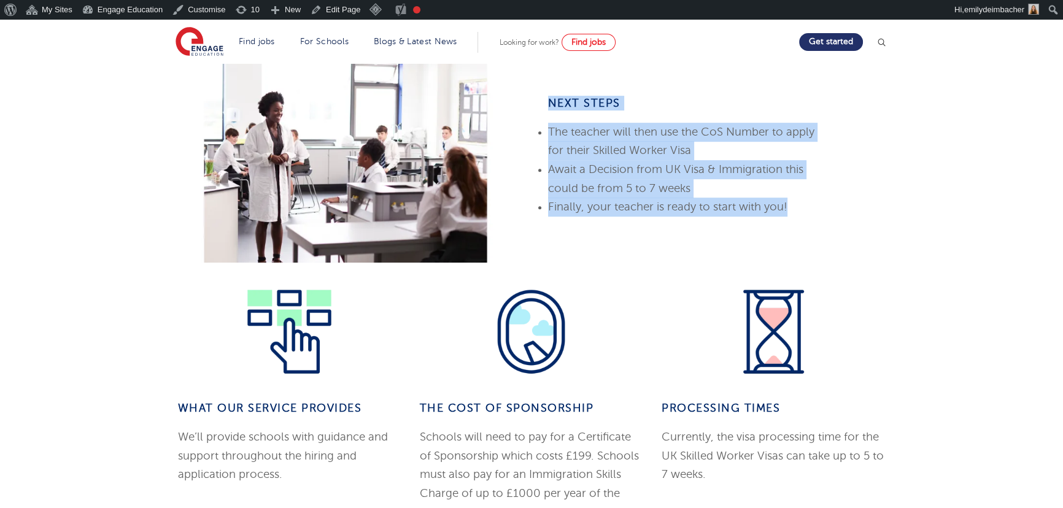
drag, startPoint x: 538, startPoint y: 99, endPoint x: 801, endPoint y: 198, distance: 281.3
click at [801, 198] on div "next Steps The teacher will then use the CoS Number to apply for their Skilled …" at bounding box center [718, 162] width 373 height 201
click at [638, 199] on li "Finally, your teacher is ready to start with you!" at bounding box center [685, 207] width 274 height 19
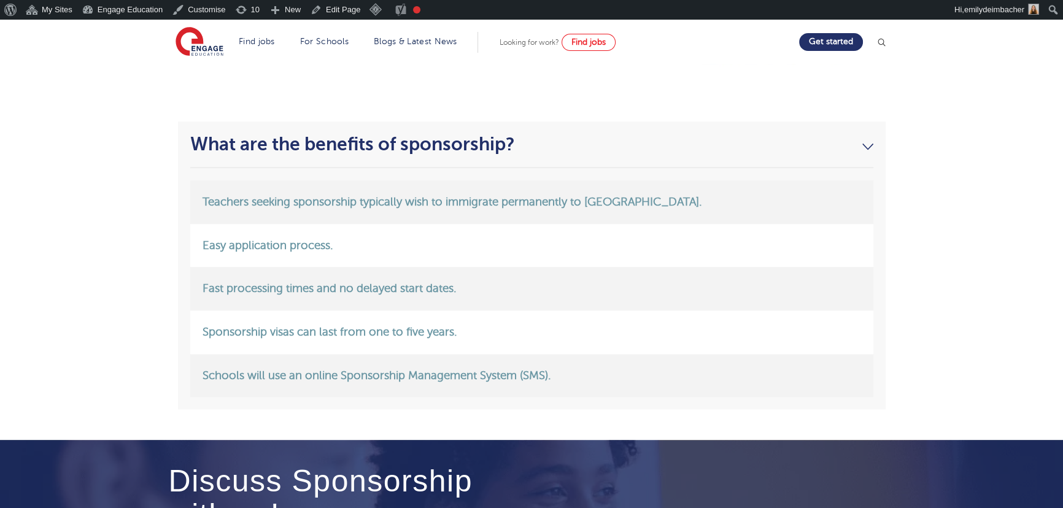
scroll to position [1550, 0]
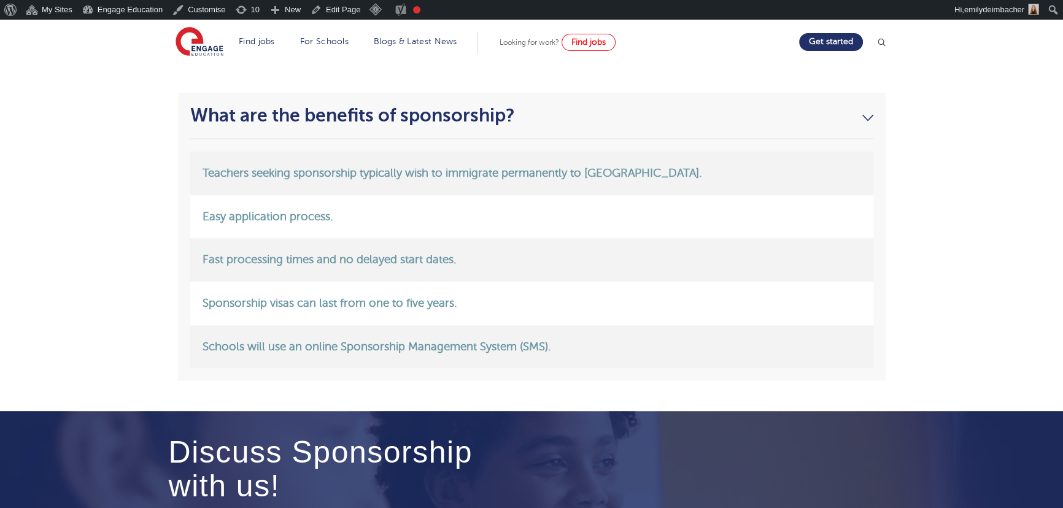
click at [702, 118] on link "What are the benefits of sponsorship?" at bounding box center [531, 115] width 683 height 21
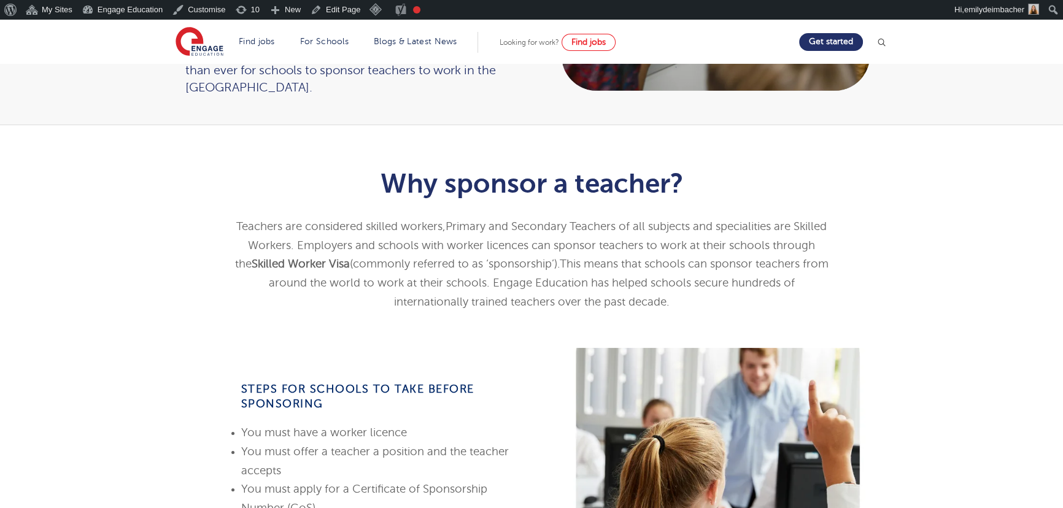
scroll to position [0, 0]
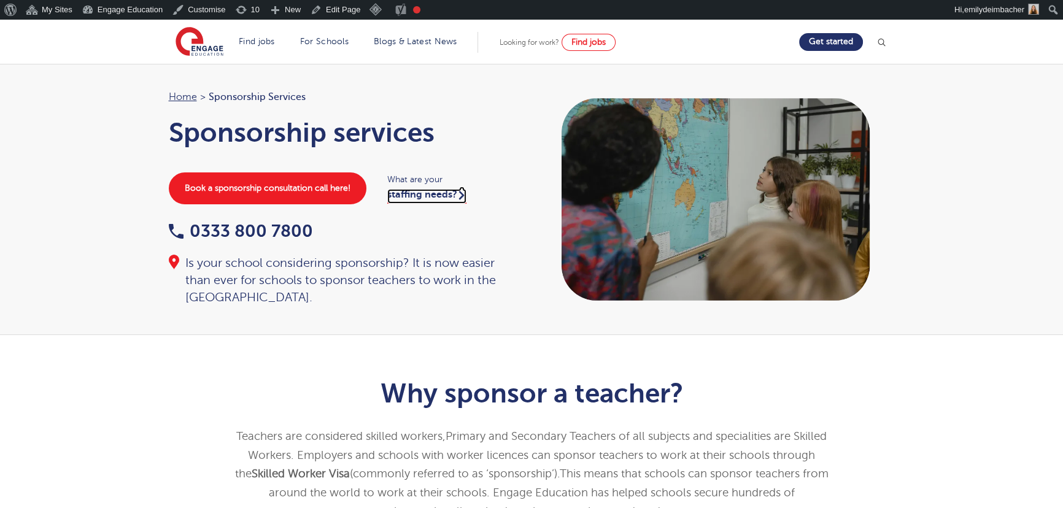
click at [409, 196] on link "staffing needs?" at bounding box center [426, 196] width 79 height 15
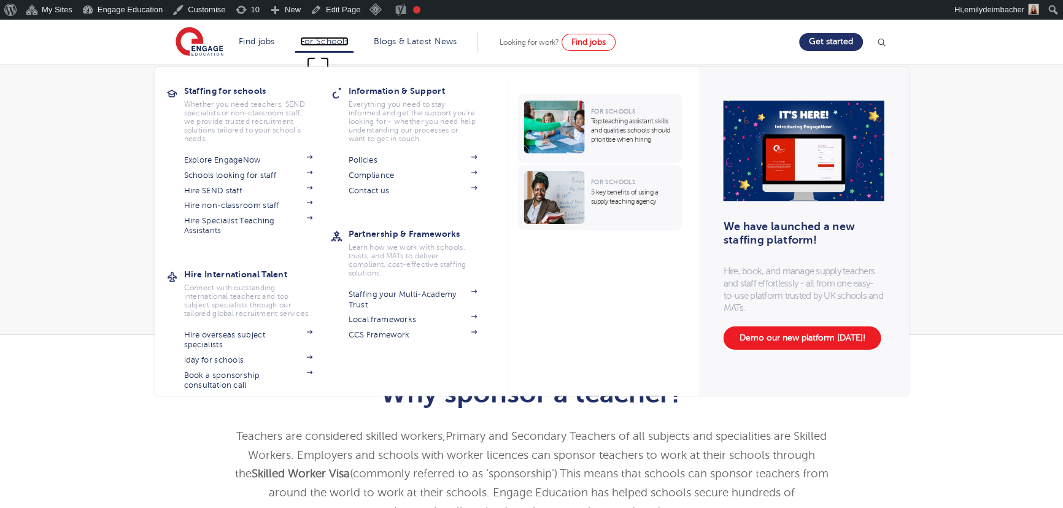
click at [328, 37] on link "For Schools" at bounding box center [324, 41] width 49 height 9
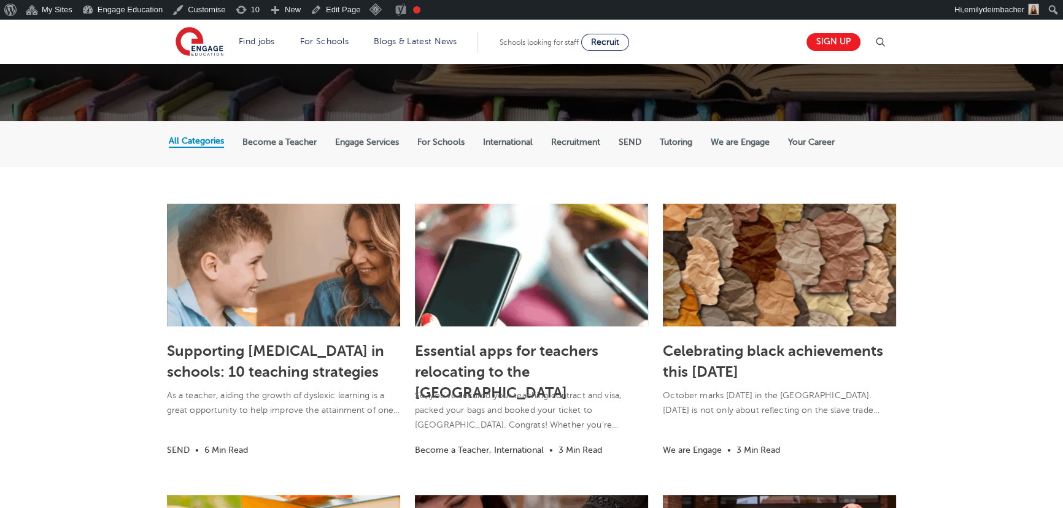
scroll to position [167, 0]
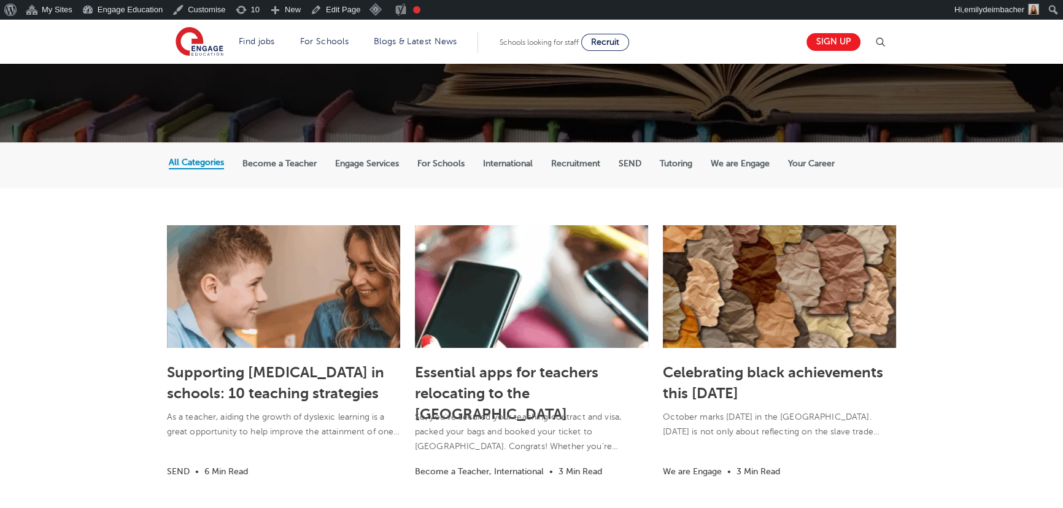
click at [632, 160] on label "SEND" at bounding box center [630, 163] width 23 height 11
click at [0, 0] on input "SEND" at bounding box center [0, 0] width 0 height 0
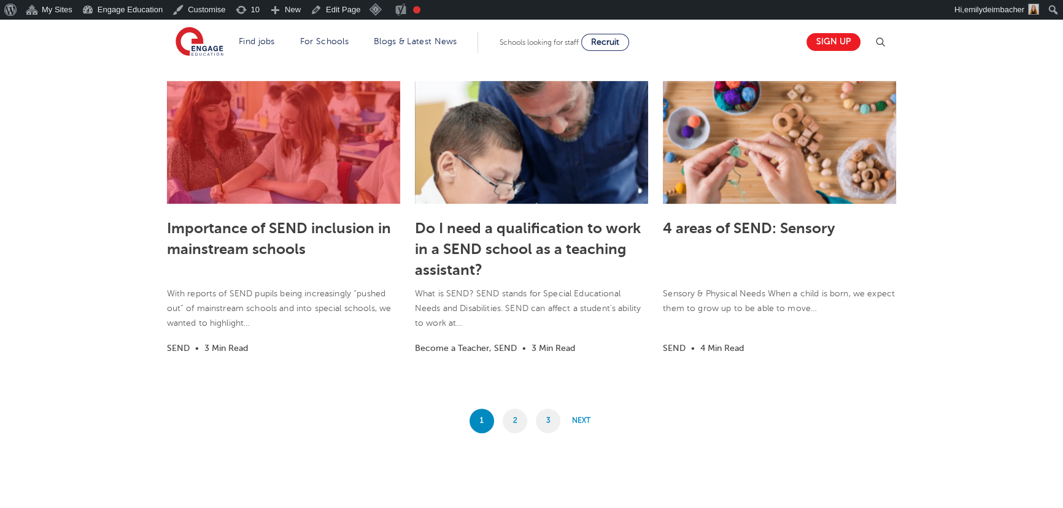
scroll to position [949, 0]
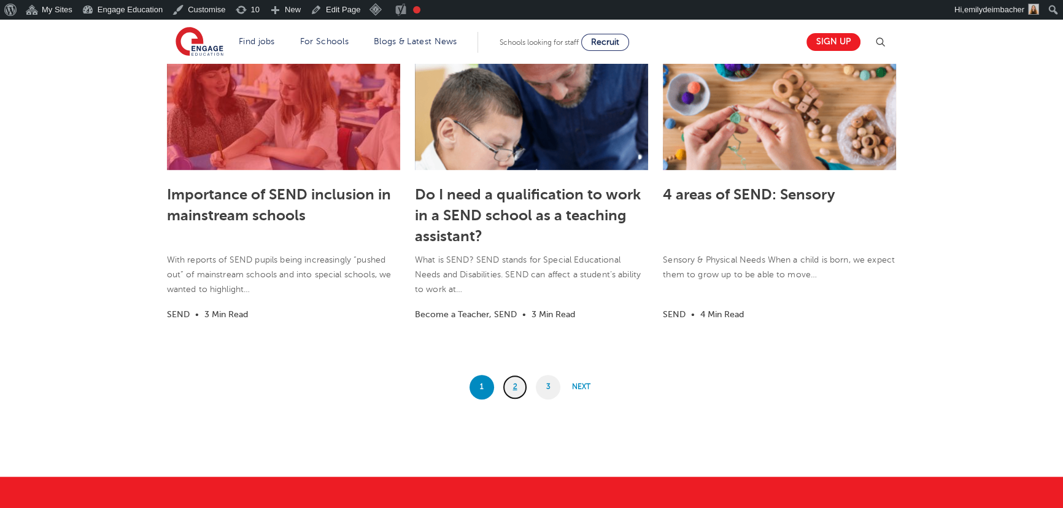
click at [507, 390] on link "2" at bounding box center [515, 387] width 25 height 25
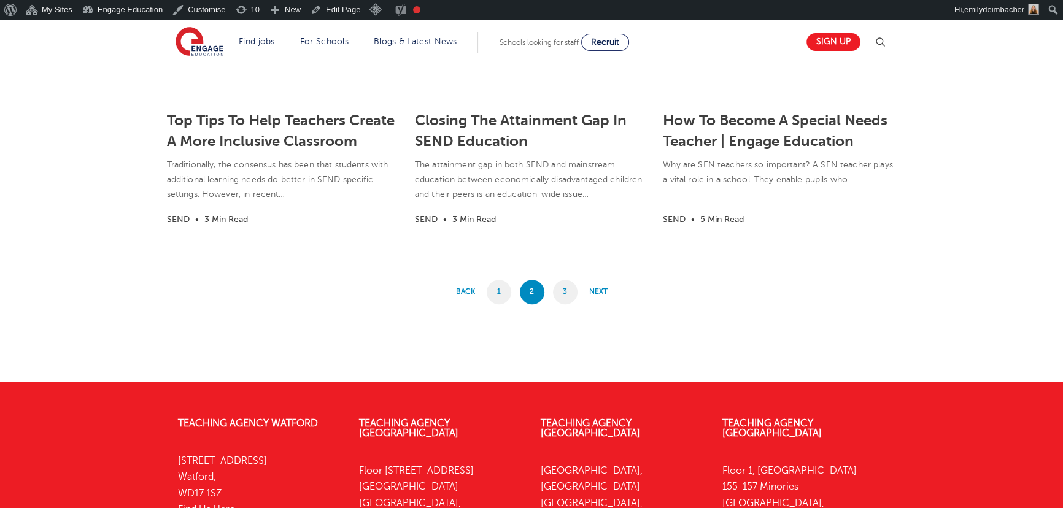
scroll to position [1004, 0]
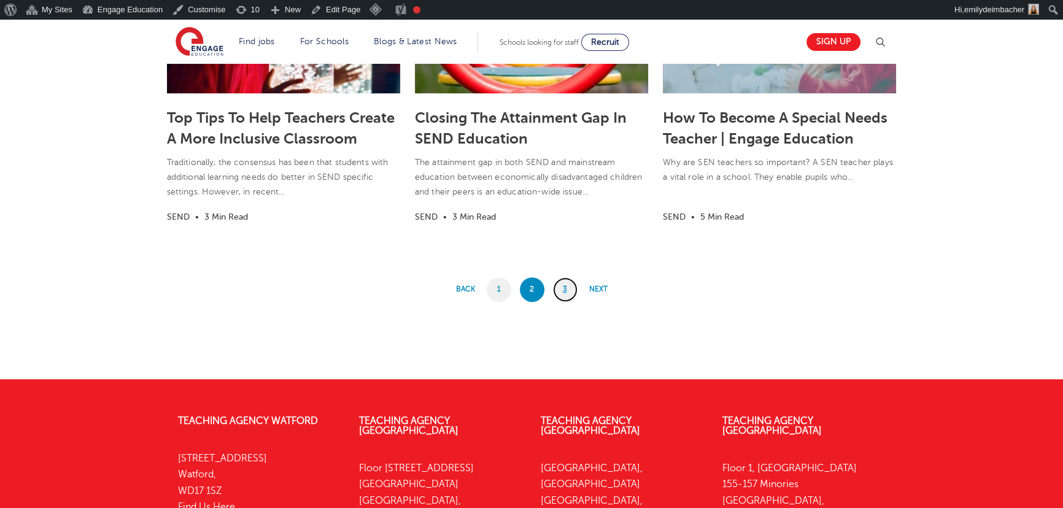
click at [565, 290] on link "3" at bounding box center [565, 290] width 25 height 25
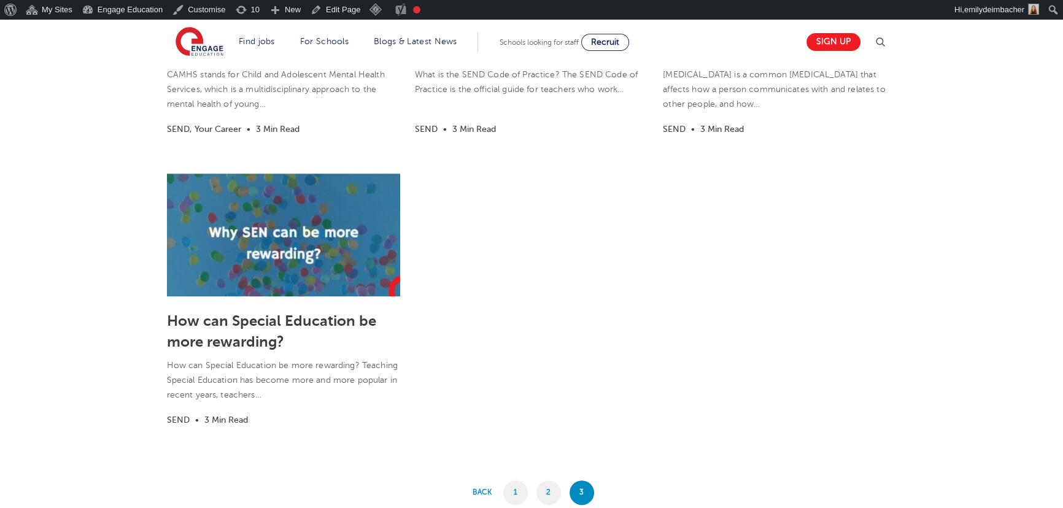
scroll to position [837, 0]
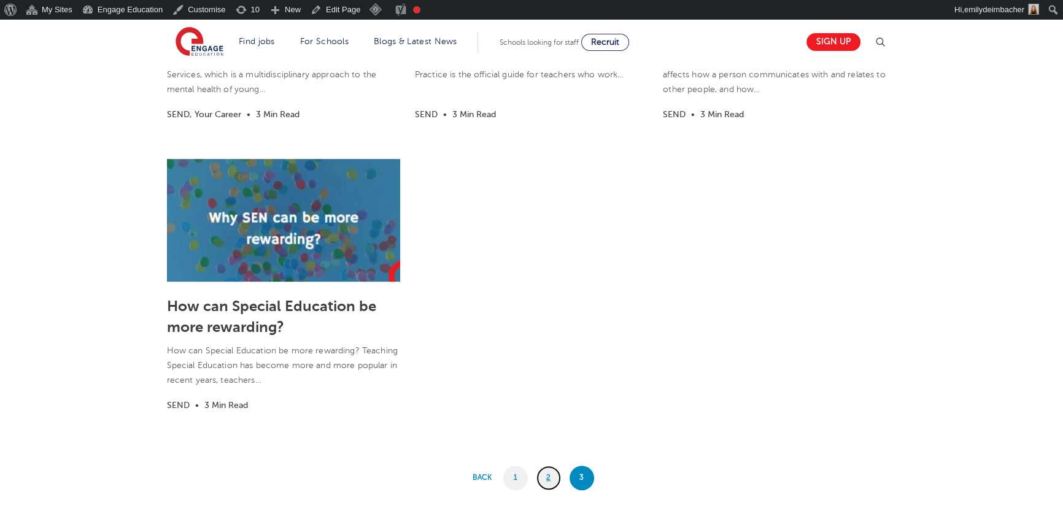
click at [549, 479] on link "2" at bounding box center [549, 478] width 25 height 25
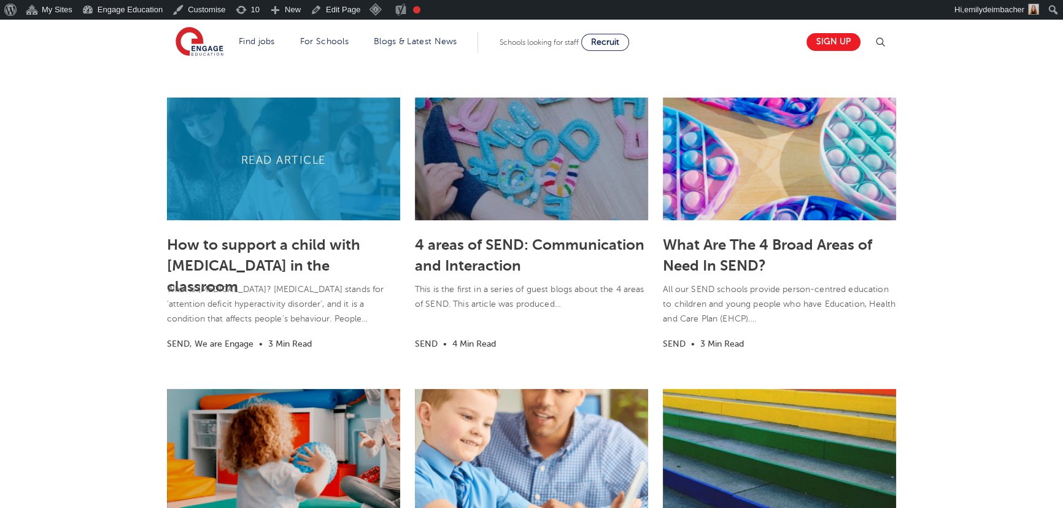
scroll to position [279, 0]
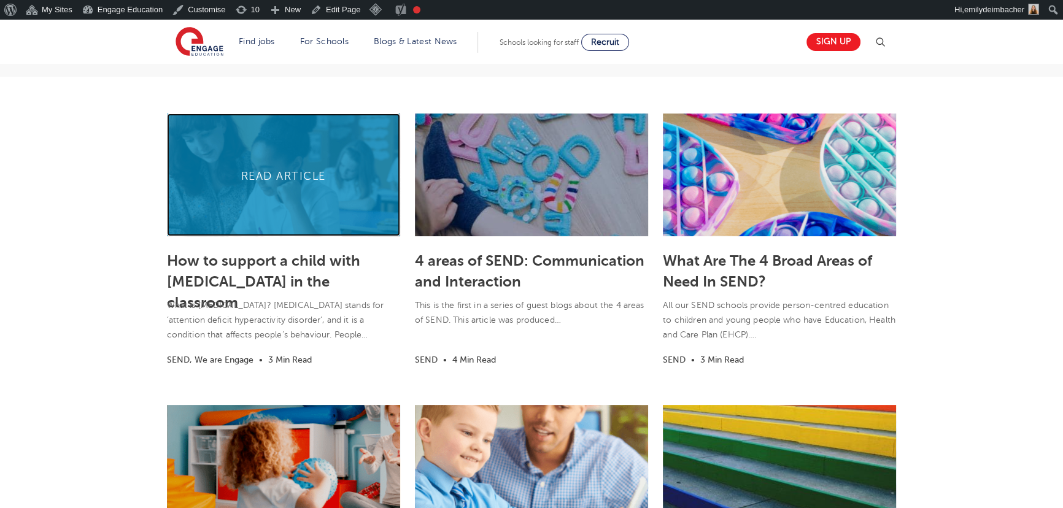
click at [308, 167] on link at bounding box center [283, 175] width 233 height 123
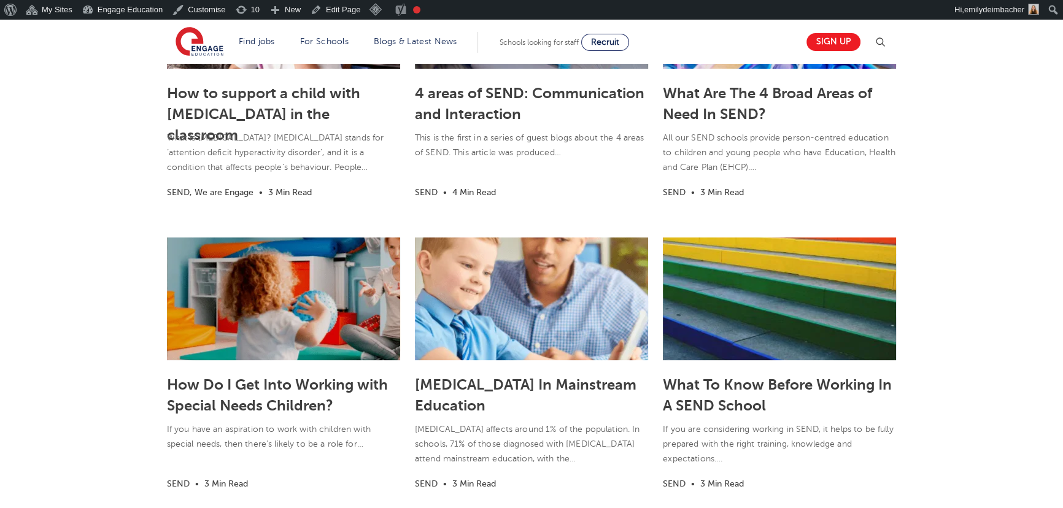
scroll to position [502, 0]
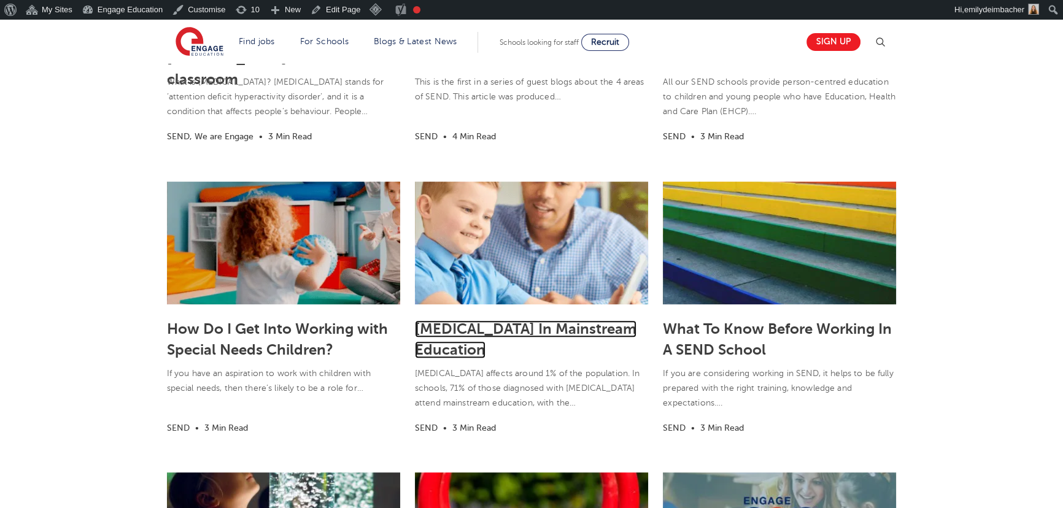
click at [485, 327] on link "[MEDICAL_DATA] In Mainstream Education" at bounding box center [526, 339] width 222 height 38
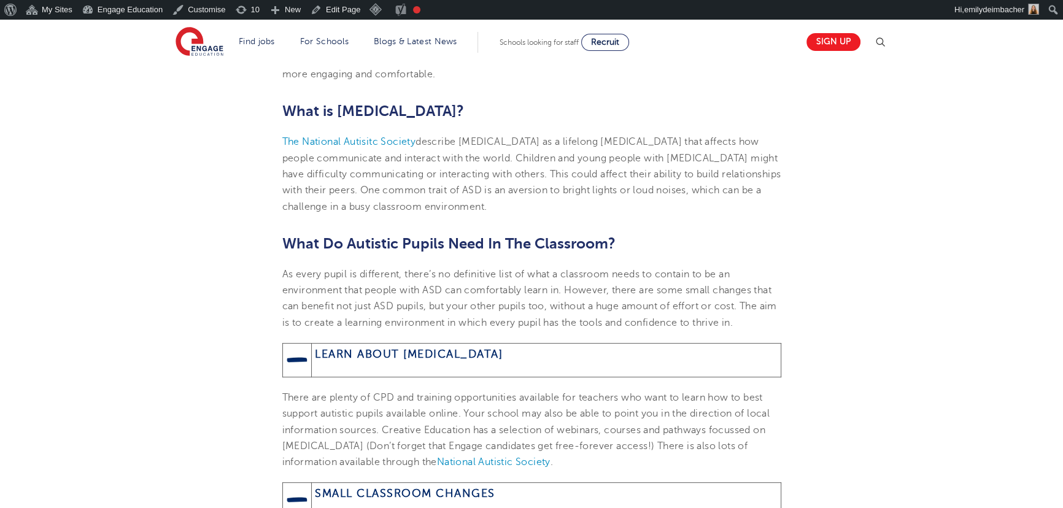
scroll to position [446, 0]
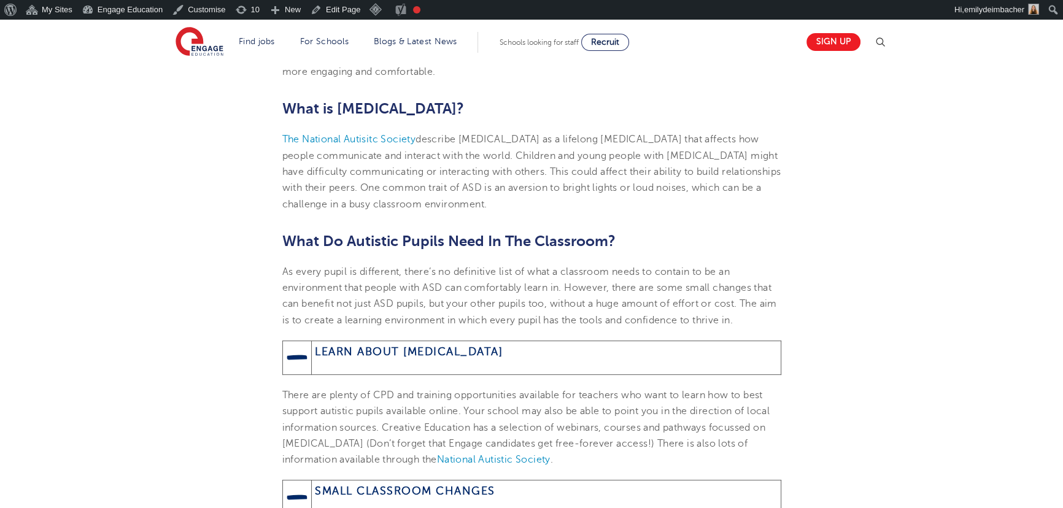
click at [368, 349] on span "Learn About [MEDICAL_DATA]" at bounding box center [409, 352] width 188 height 12
click at [301, 356] on img at bounding box center [297, 357] width 23 height 23
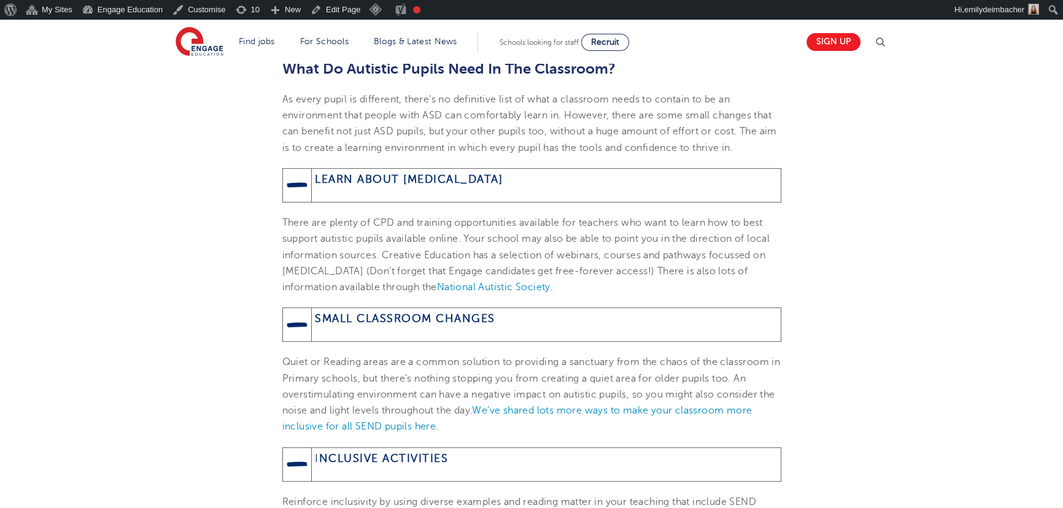
scroll to position [614, 0]
